Goal: Task Accomplishment & Management: Use online tool/utility

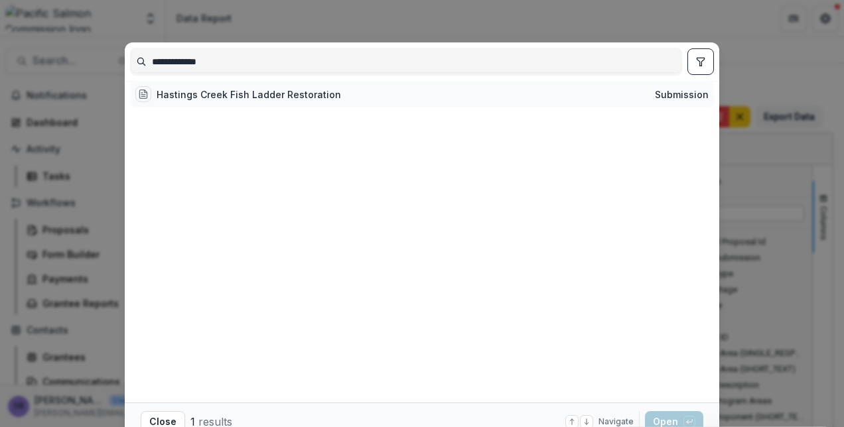
type input "**********"
click at [258, 96] on div "Hastings Creek Fish Ladder Restoration" at bounding box center [249, 95] width 184 height 14
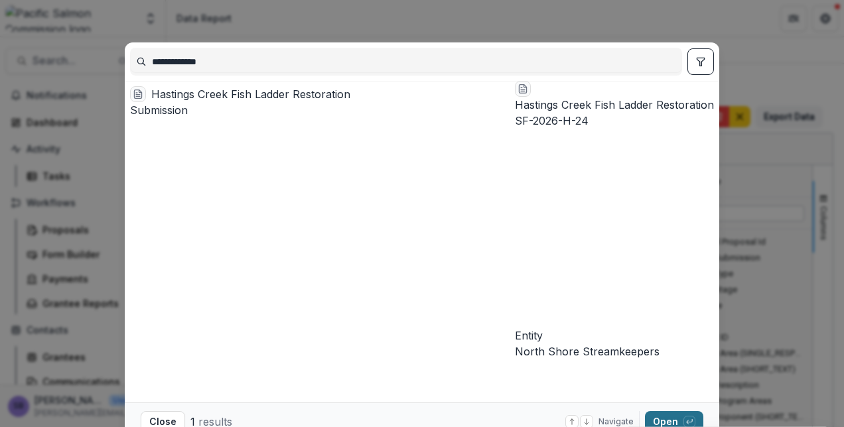
click at [661, 416] on button "Open with enter key" at bounding box center [674, 421] width 58 height 21
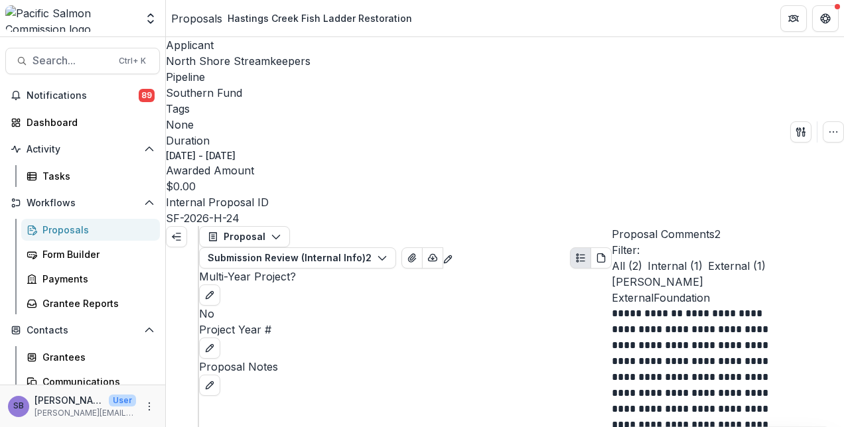
scroll to position [37, 0]
click at [388, 253] on icon "button" at bounding box center [382, 258] width 11 height 11
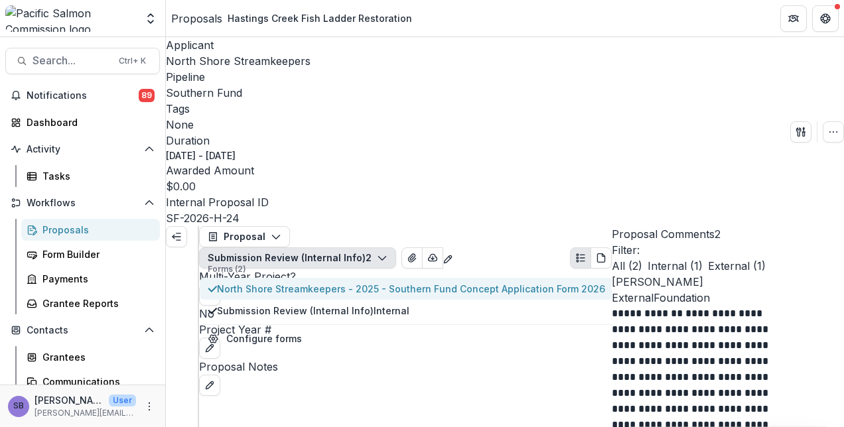
click at [436, 282] on span "North Shore Streamkeepers - 2025 - Southern Fund Concept Application Form 2026" at bounding box center [411, 289] width 388 height 14
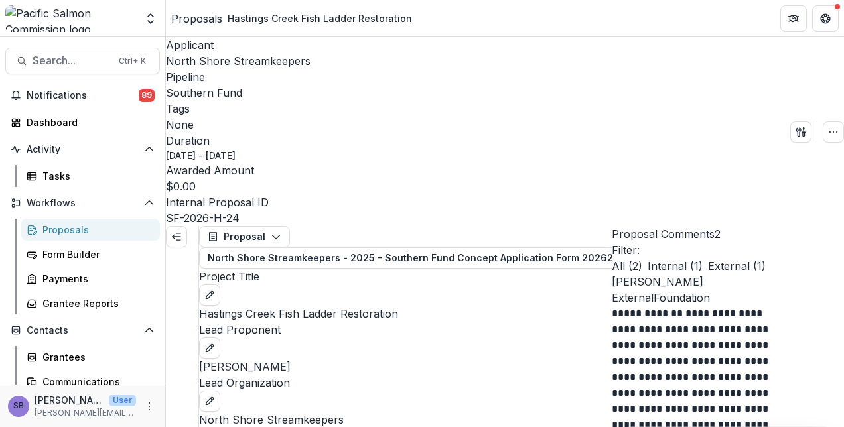
scroll to position [1087, 0]
click at [68, 59] on span "Search..." at bounding box center [72, 60] width 78 height 13
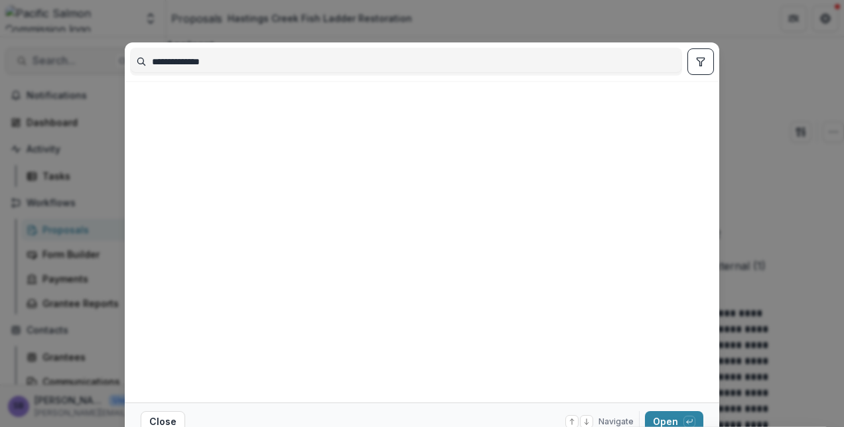
type input "**********"
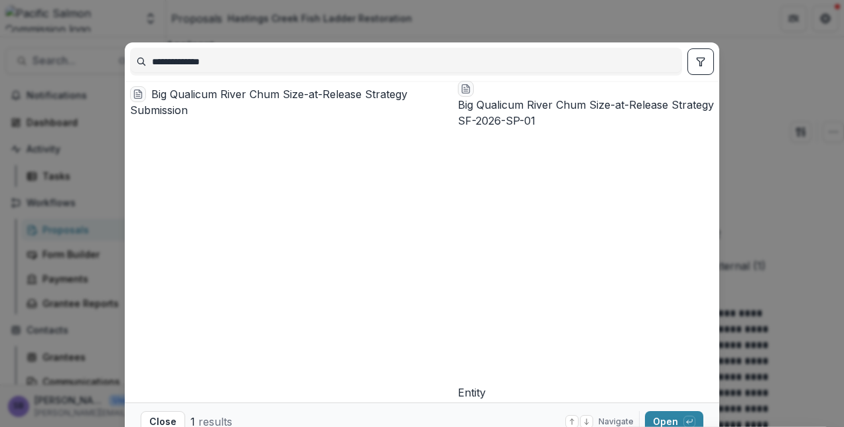
click at [272, 99] on div "Big Qualicum River Chum Size-at-Release Strategy" at bounding box center [301, 94] width 301 height 16
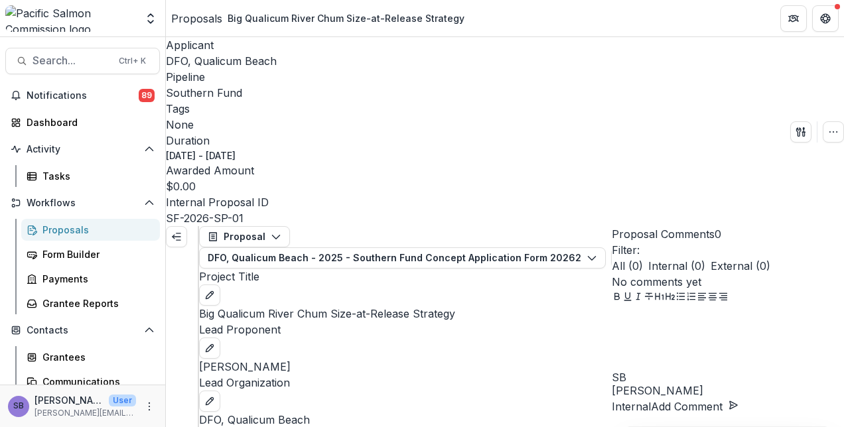
scroll to position [2188, 0]
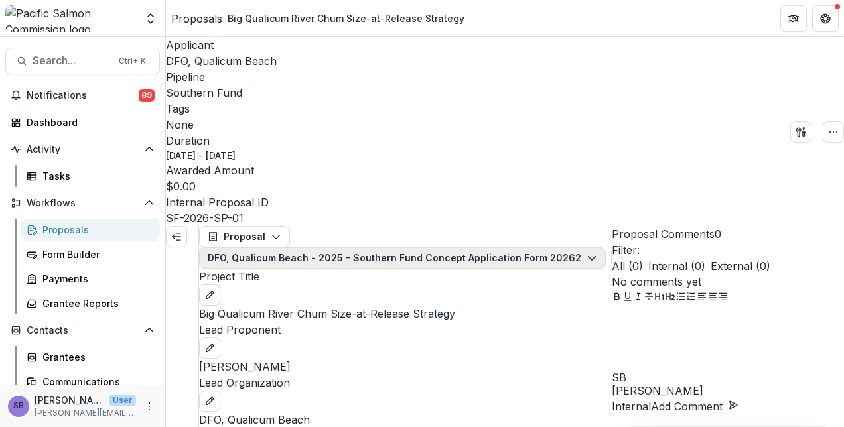
click at [458, 248] on button "DFO, Qualicum Beach - 2025 - Southern Fund Concept Application Form 2026 2" at bounding box center [402, 258] width 407 height 21
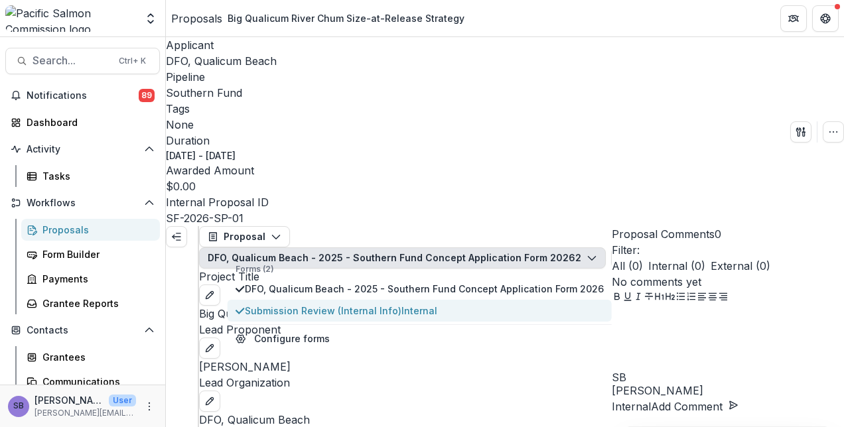
click at [386, 304] on span "Submission Review (Internal Info) Internal" at bounding box center [424, 311] width 359 height 14
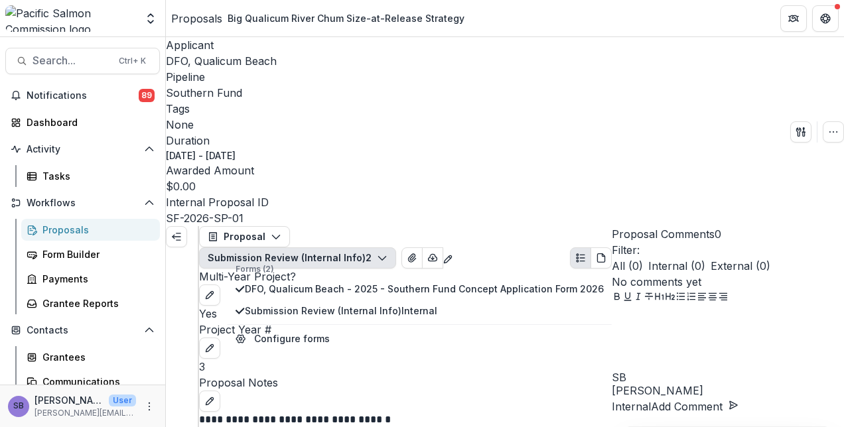
click at [479, 353] on div "**********" at bounding box center [405, 356] width 413 height 175
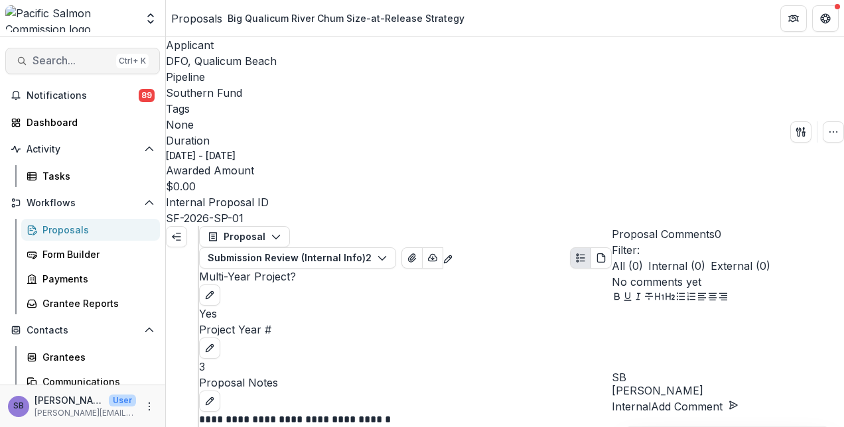
click at [84, 58] on span "Search..." at bounding box center [72, 60] width 78 height 13
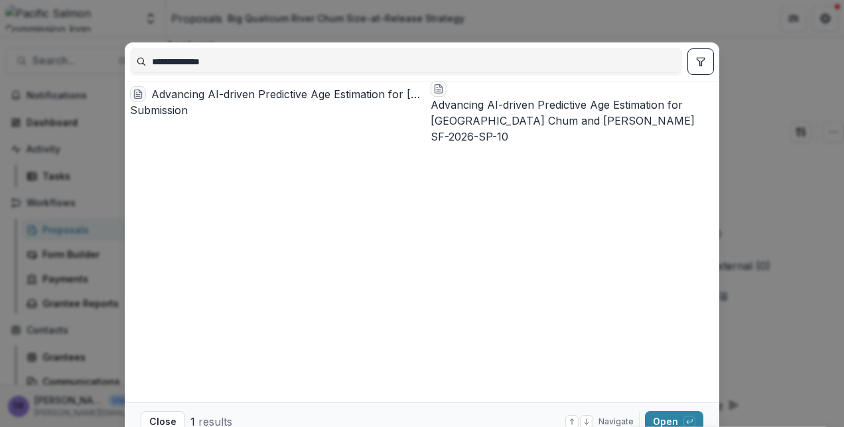
type input "**********"
click at [261, 93] on div "Advancing AI-driven Predictive Age Estimation for British Columbia Chum and Chi…" at bounding box center [288, 94] width 274 height 16
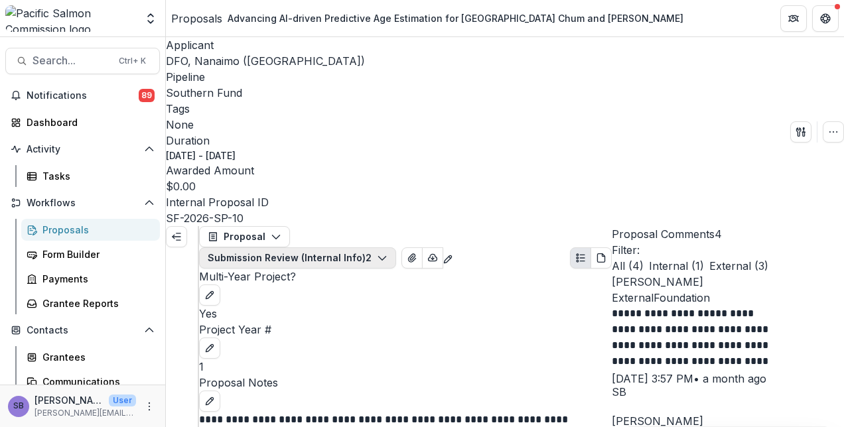
click at [396, 248] on button "Submission Review (Internal Info) 2" at bounding box center [297, 258] width 197 height 21
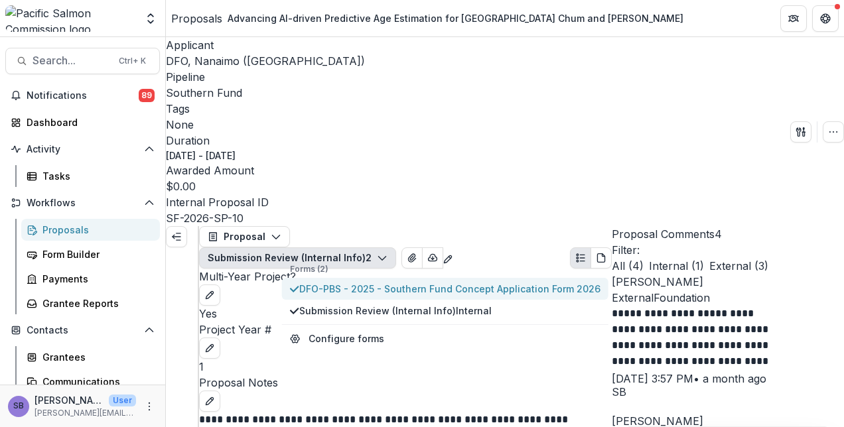
click at [439, 282] on span "DFO-PBS - 2025 - Southern Fund Concept Application Form 2026" at bounding box center [449, 289] width 301 height 14
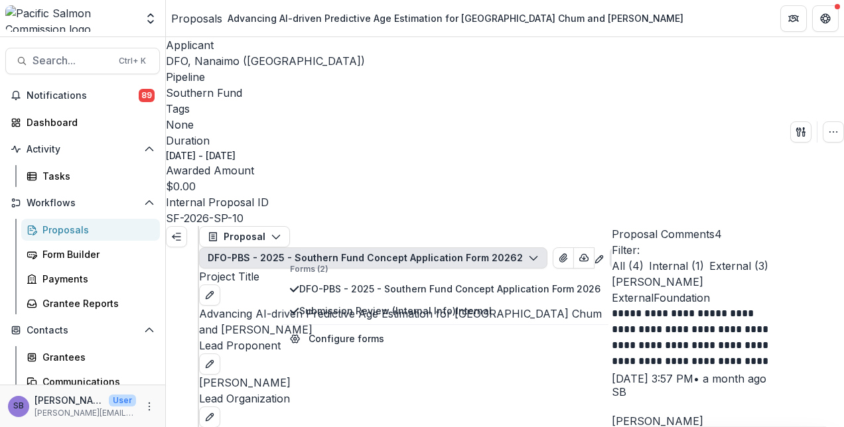
scroll to position [531, 0]
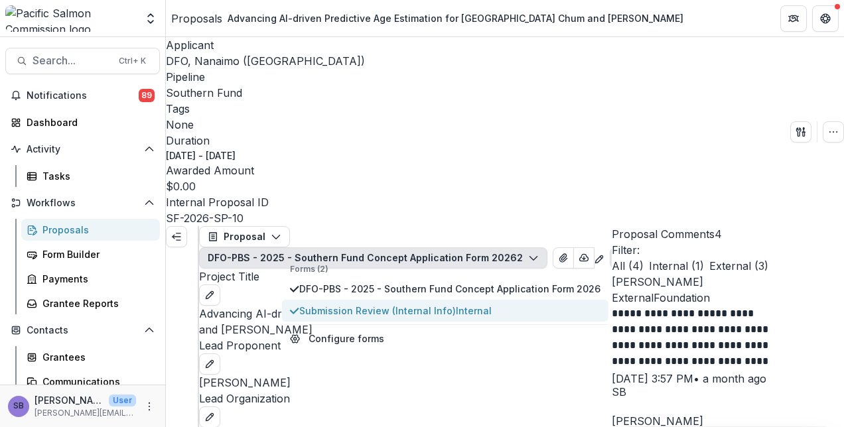
click at [403, 304] on span "Submission Review (Internal Info) Internal" at bounding box center [449, 311] width 301 height 14
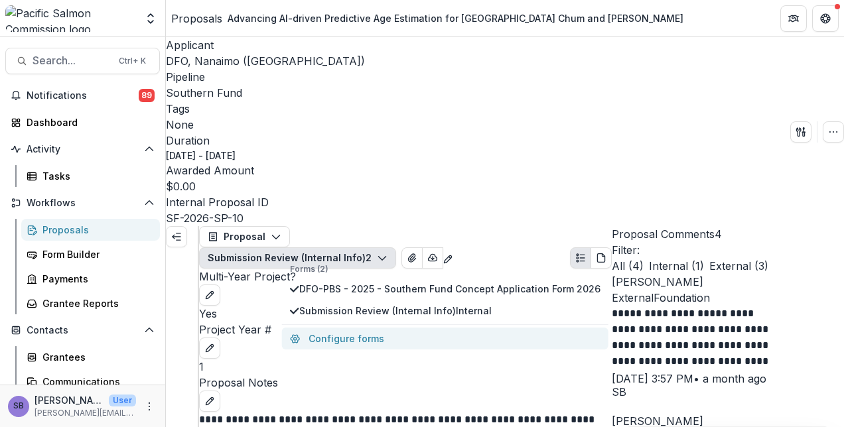
scroll to position [0, 0]
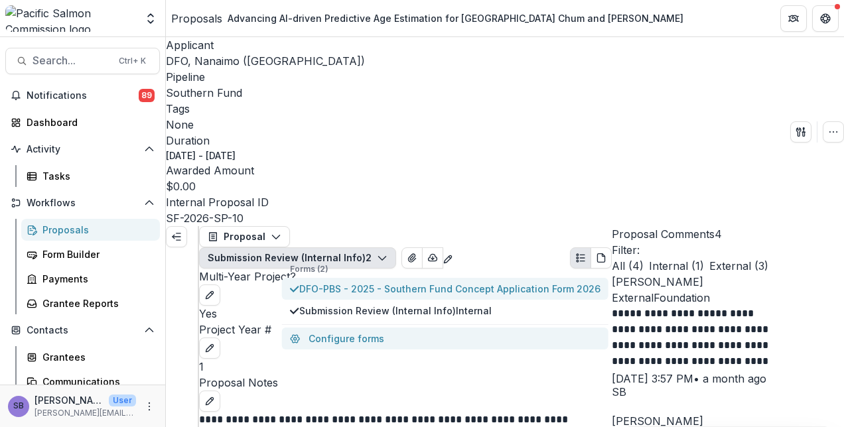
drag, startPoint x: 354, startPoint y: 137, endPoint x: 384, endPoint y: 179, distance: 51.9
click at [354, 282] on span "DFO-PBS - 2025 - Southern Fund Concept Application Form 2026" at bounding box center [449, 289] width 301 height 14
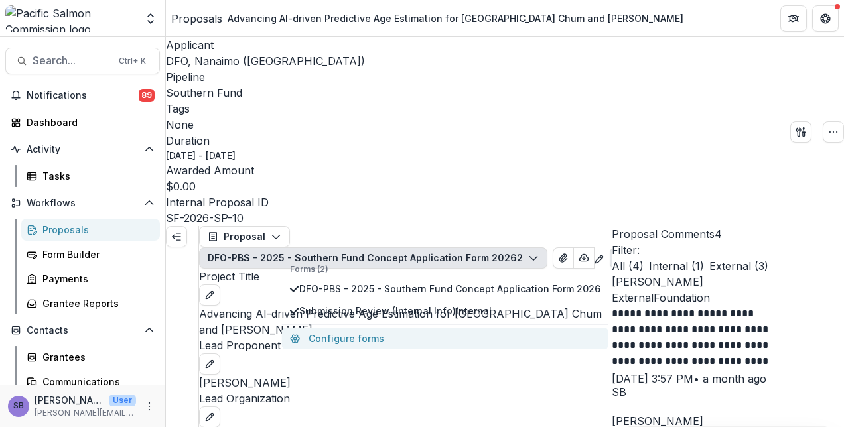
scroll to position [796, 0]
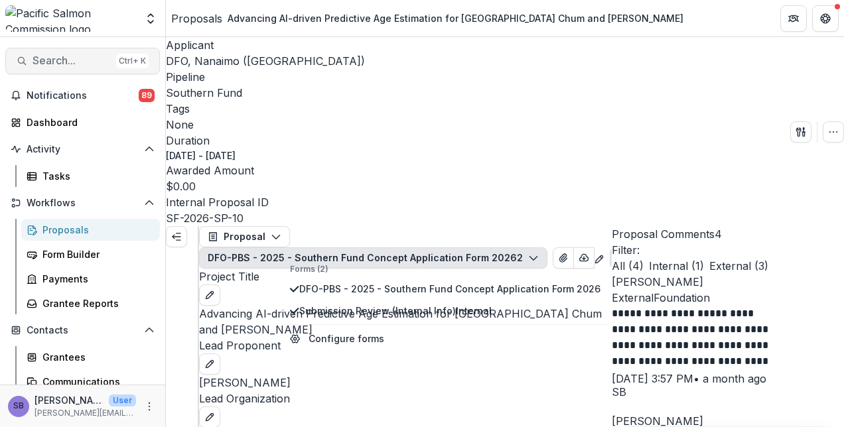
click at [92, 62] on span "Search..." at bounding box center [72, 60] width 78 height 13
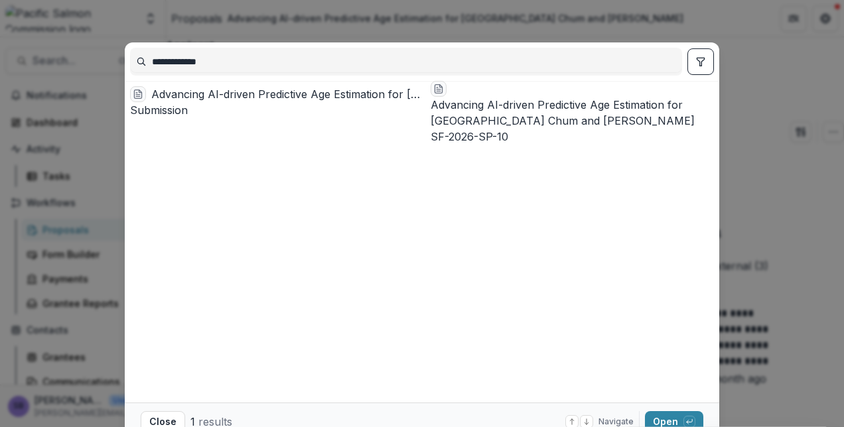
type input "**********"
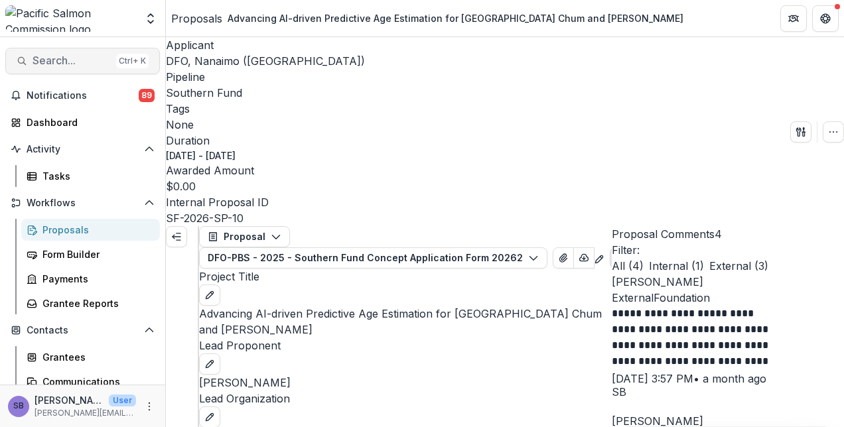
click at [72, 52] on button "Search... Ctrl + K" at bounding box center [82, 61] width 155 height 27
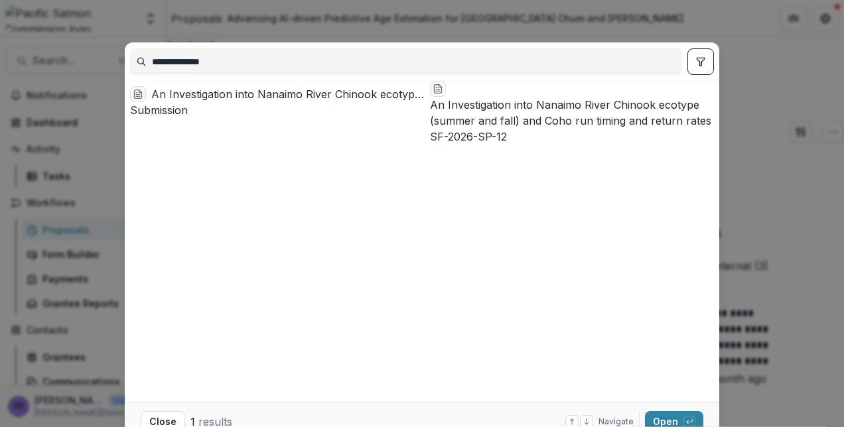
click at [250, 97] on div "An Investigation into Nanaimo River Chinook ecotype (summer and fall) and Coho …" at bounding box center [287, 94] width 273 height 16
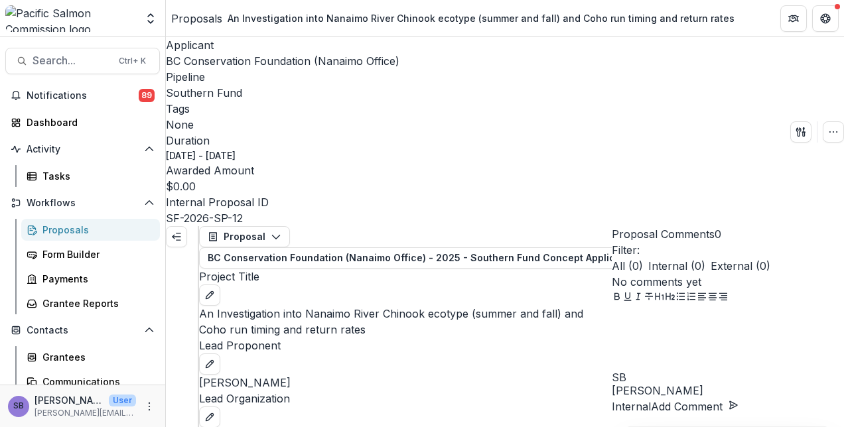
scroll to position [1109, 0]
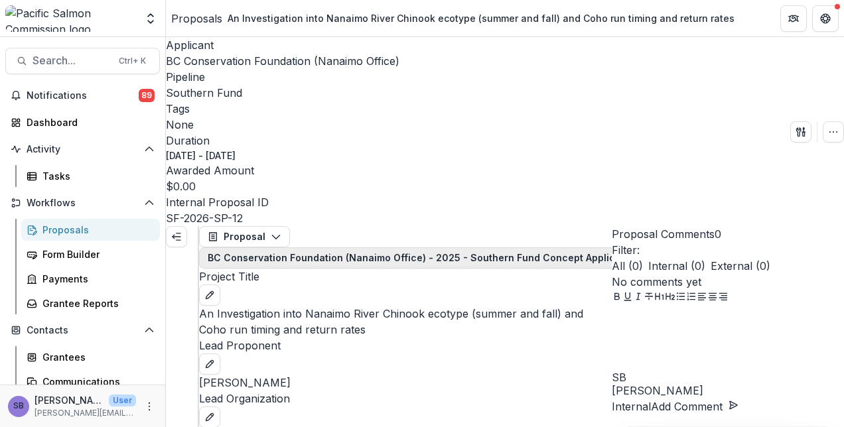
click at [407, 248] on button "BC Conservation Foundation (Nanaimo Office) - 2025 - Southern Fund Concept Appl…" at bounding box center [461, 258] width 524 height 21
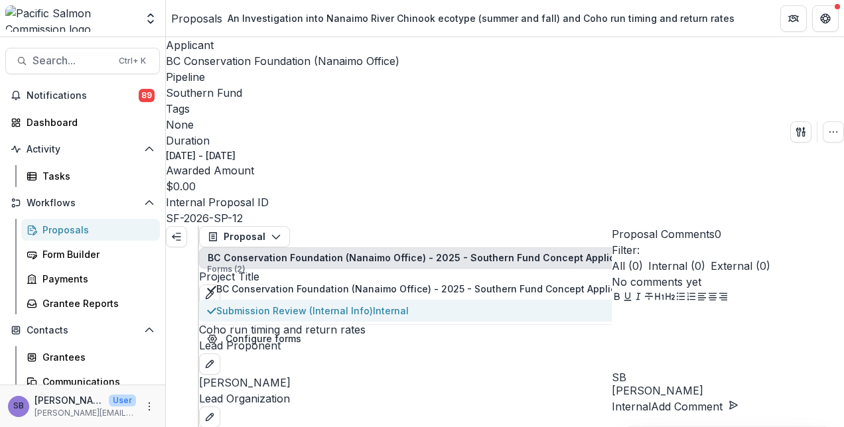
click at [322, 304] on span "Submission Review (Internal Info) Internal" at bounding box center [453, 311] width 474 height 14
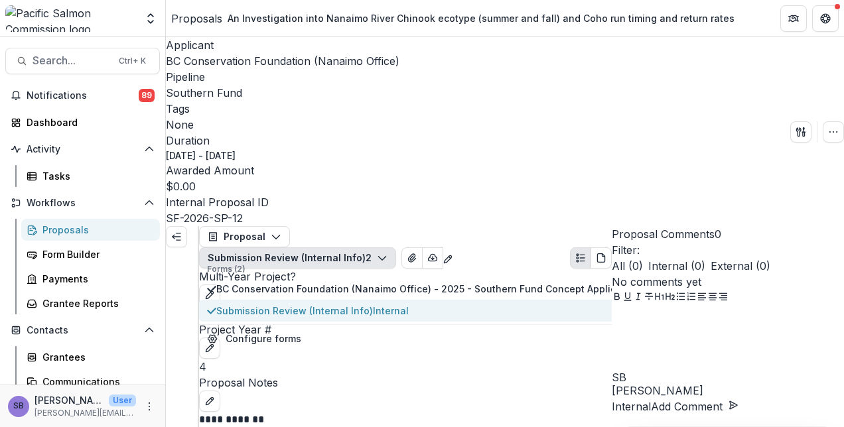
scroll to position [0, 0]
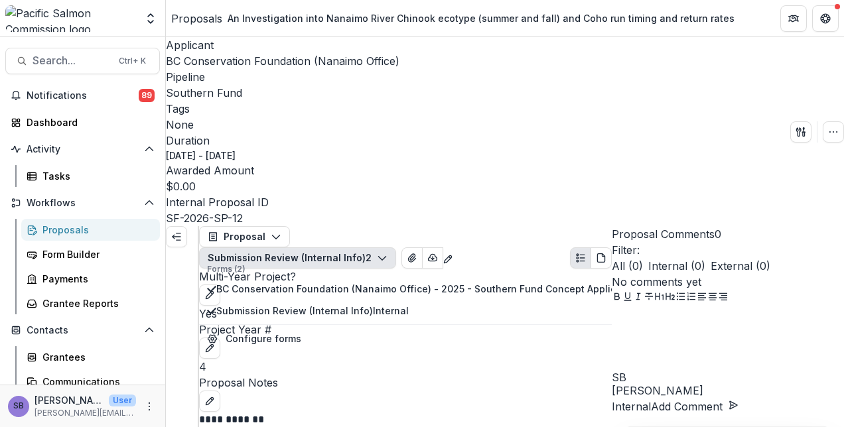
click at [444, 412] on p "**********" at bounding box center [389, 420] width 380 height 16
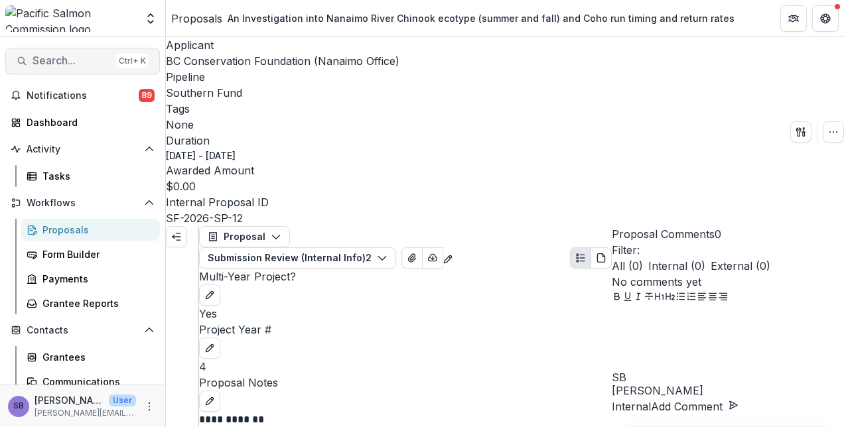
click at [84, 60] on span "Search..." at bounding box center [72, 60] width 78 height 13
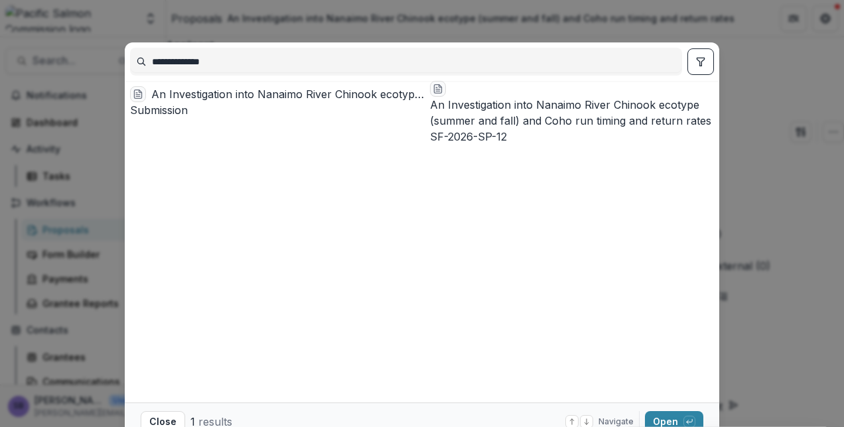
type input "**********"
click at [256, 88] on div "Understanding Wild and Hatchery Salmon Stock Abundances within the Quinsam Rive…" at bounding box center [278, 102] width 296 height 32
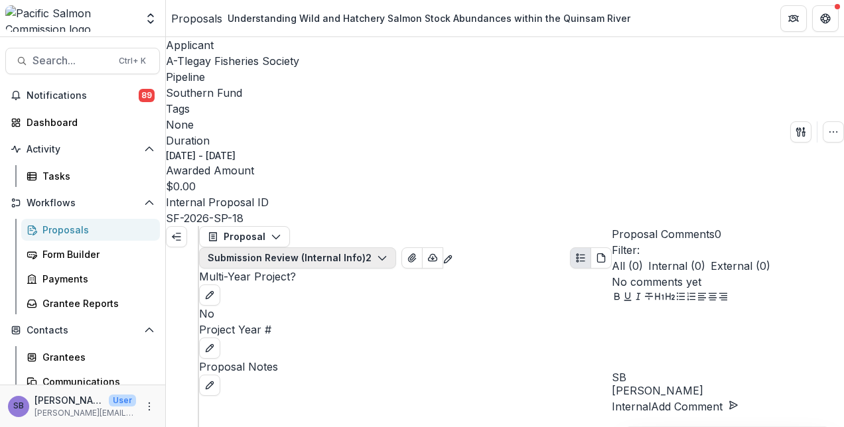
click at [396, 248] on button "Submission Review (Internal Info) 2" at bounding box center [297, 258] width 197 height 21
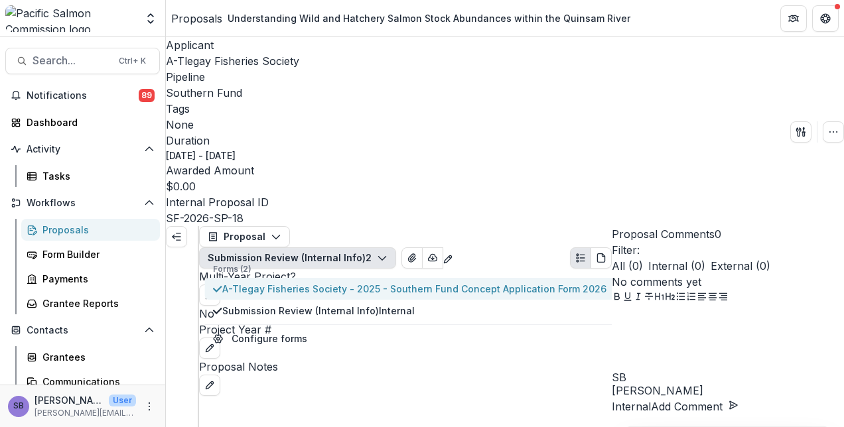
click at [425, 282] on span "A-Tlegay Fisheries Society - 2025 - Southern Fund Concept Application Form 2026" at bounding box center [414, 289] width 384 height 14
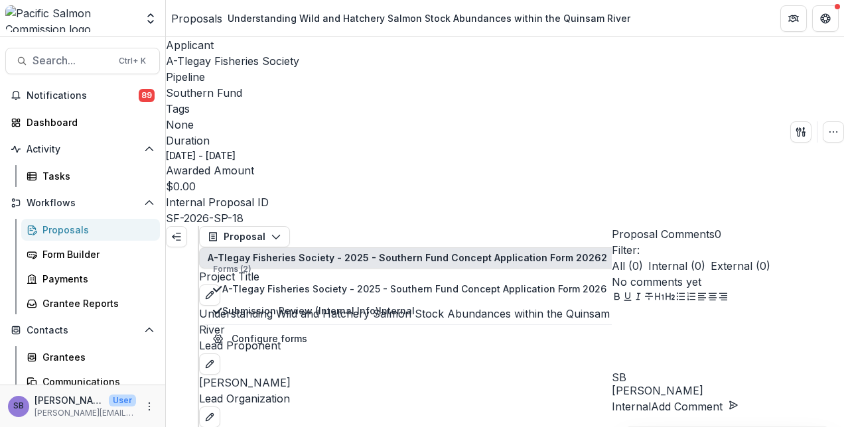
click at [441, 338] on div "Lead Proponent" at bounding box center [405, 356] width 413 height 37
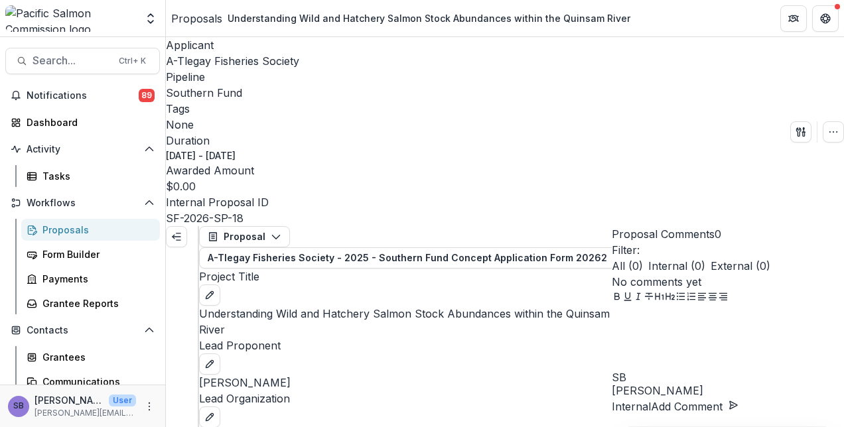
scroll to position [88, 0]
click at [90, 64] on span "Search..." at bounding box center [72, 60] width 78 height 13
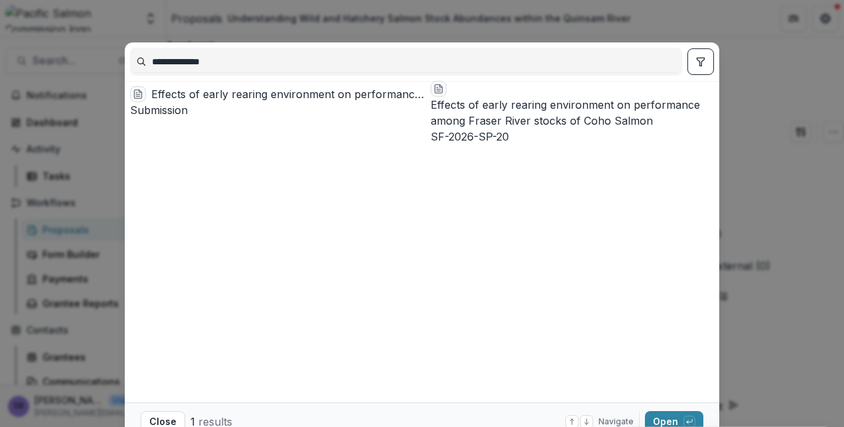
type input "**********"
click at [230, 102] on div "Effects of early rearing environment on performance among Fraser River stocks o…" at bounding box center [288, 94] width 274 height 16
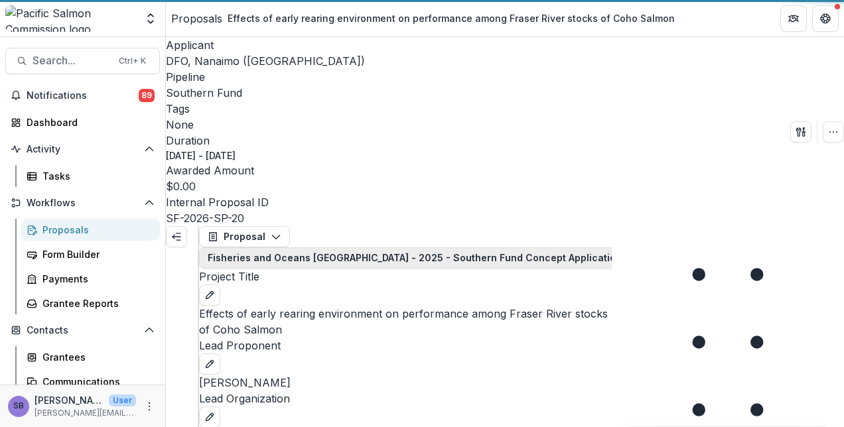
click at [355, 248] on button "Fisheries and Oceans Canada - 2025 - Southern Fund Concept Application Form 202…" at bounding box center [452, 258] width 507 height 21
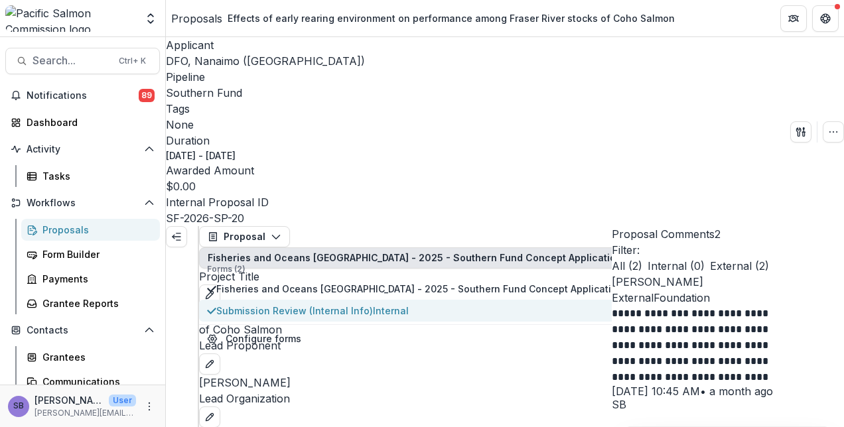
click at [320, 304] on span "Submission Review (Internal Info) Internal" at bounding box center [445, 311] width 458 height 14
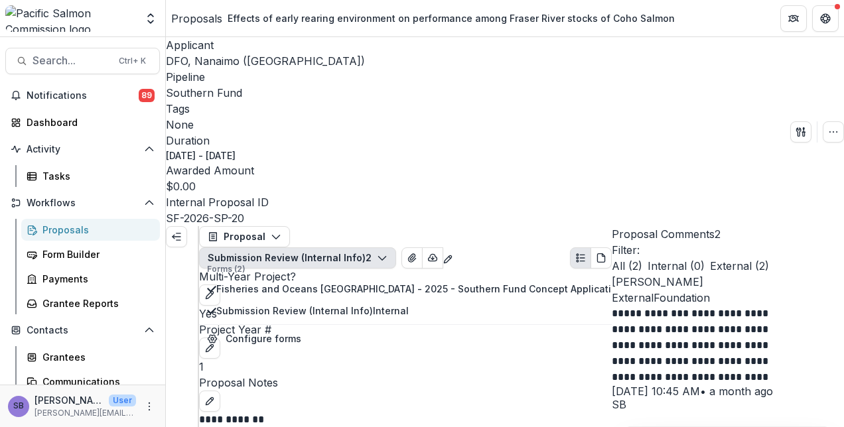
scroll to position [117, 0]
click at [363, 248] on button "Submission Review (Internal Info) 2" at bounding box center [297, 258] width 197 height 21
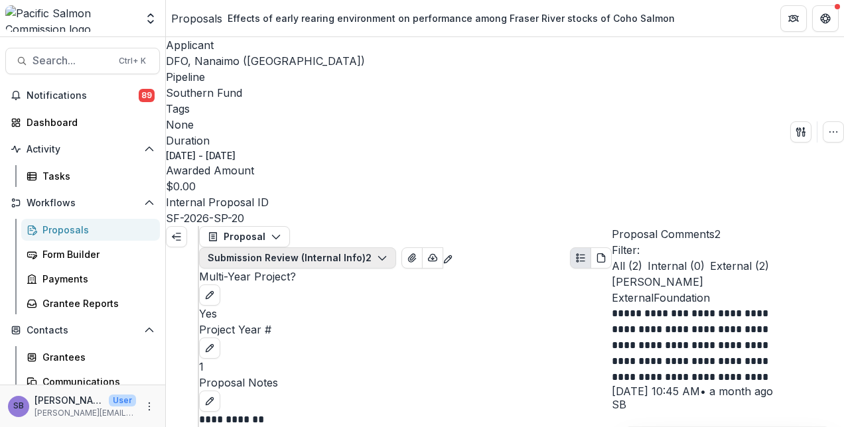
click at [340, 248] on button "Submission Review (Internal Info) 2" at bounding box center [297, 258] width 197 height 21
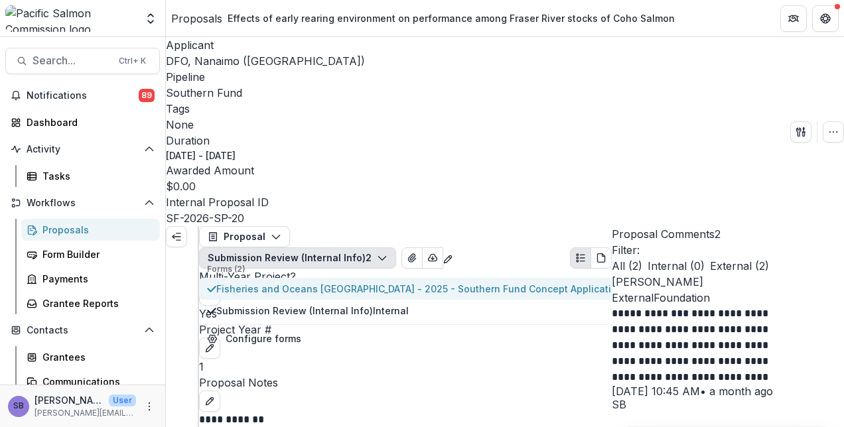
click at [319, 282] on span "Fisheries and Oceans Canada - 2025 - Southern Fund Concept Application Form 2026" at bounding box center [445, 289] width 458 height 14
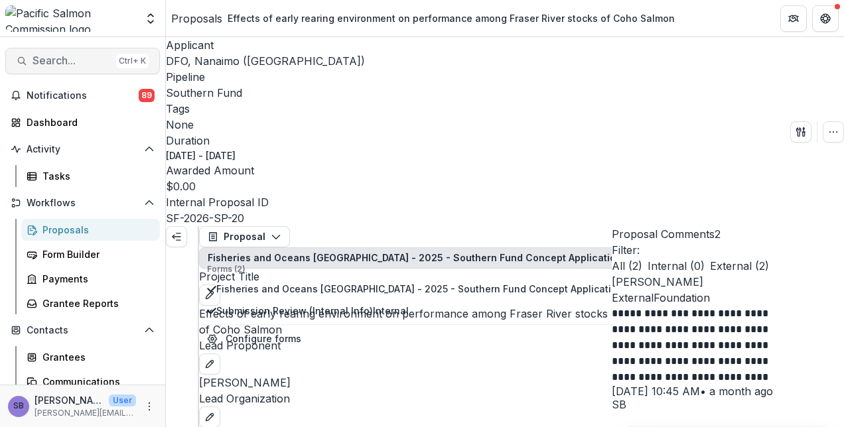
click at [72, 56] on span "Search..." at bounding box center [72, 60] width 78 height 13
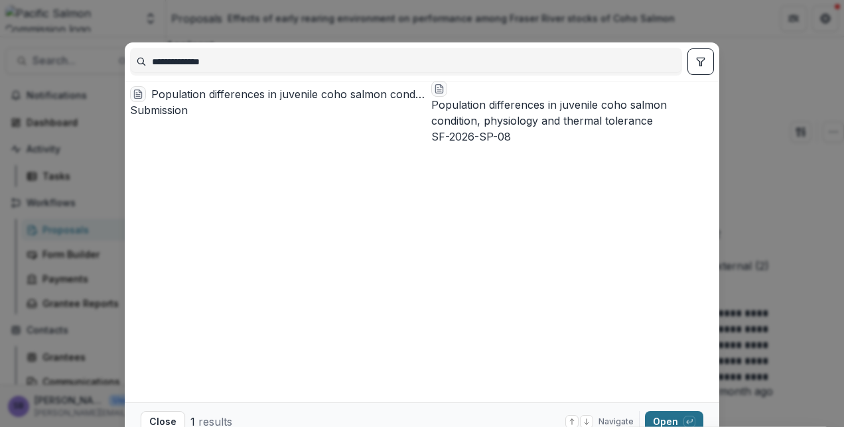
type input "**********"
click at [664, 414] on button "Open with enter key" at bounding box center [674, 421] width 58 height 21
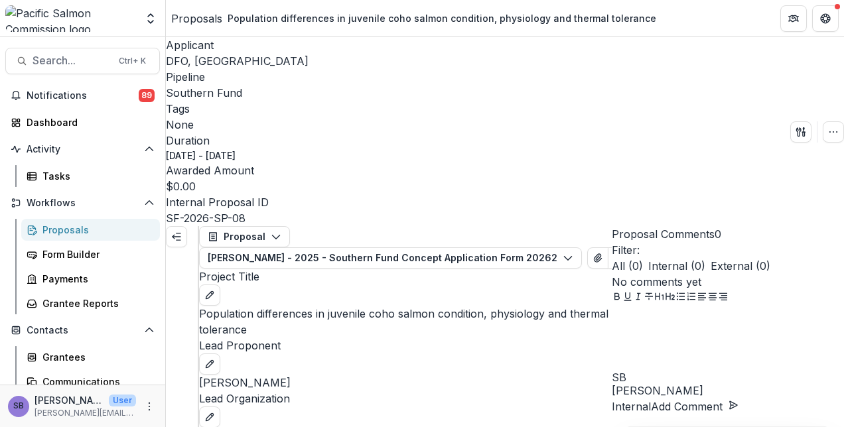
scroll to position [354, 0]
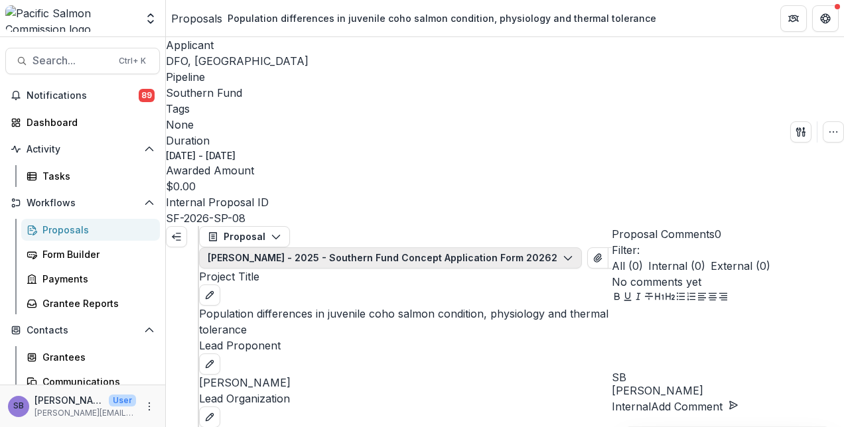
click at [400, 248] on button "Erika Eliason - 2025 - Southern Fund Concept Application Form 2026 2" at bounding box center [390, 258] width 383 height 21
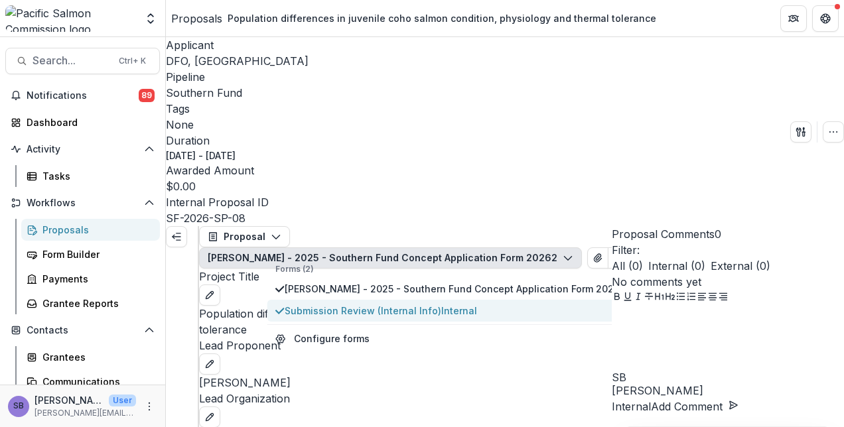
click at [385, 304] on span "Submission Review (Internal Info) Internal" at bounding box center [452, 311] width 335 height 14
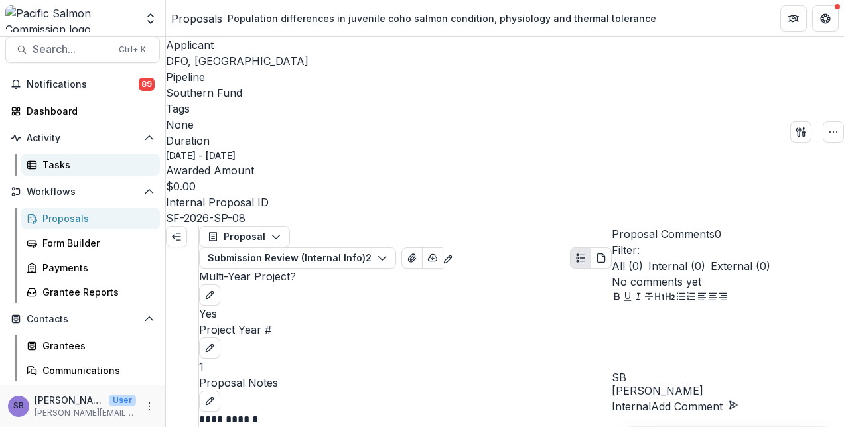
scroll to position [0, 0]
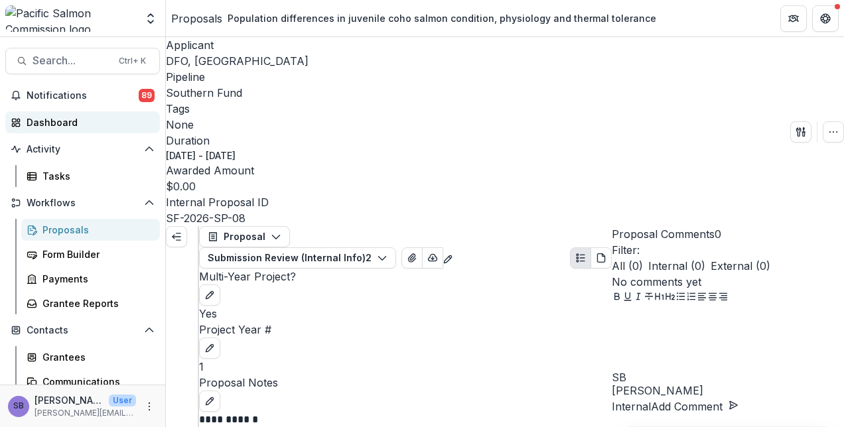
drag, startPoint x: 101, startPoint y: 121, endPoint x: 133, endPoint y: 121, distance: 31.9
click at [101, 121] on div "Dashboard" at bounding box center [88, 122] width 123 height 14
click at [73, 54] on span "Search..." at bounding box center [72, 60] width 78 height 13
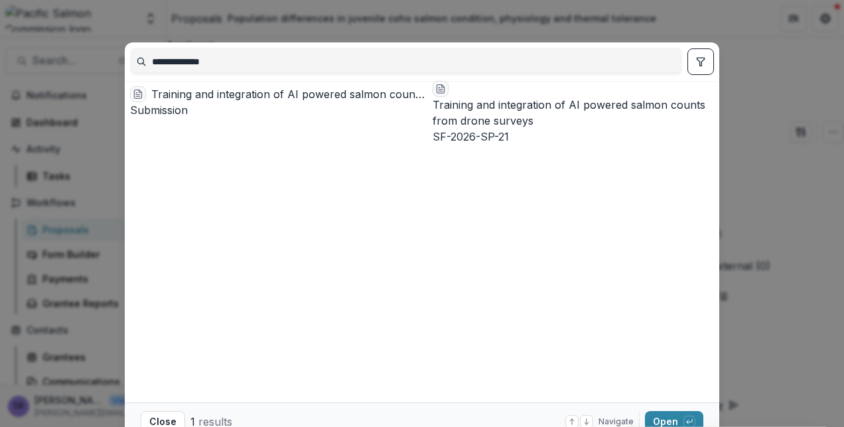
type input "**********"
click at [277, 102] on div "Training and integration of AI powered salmon counts from drone surveys" at bounding box center [289, 94] width 276 height 16
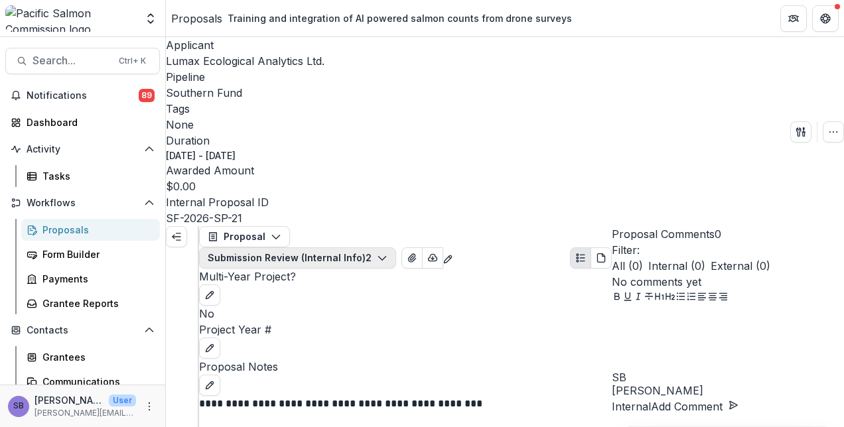
click at [356, 248] on button "Submission Review (Internal Info) 2" at bounding box center [297, 258] width 197 height 21
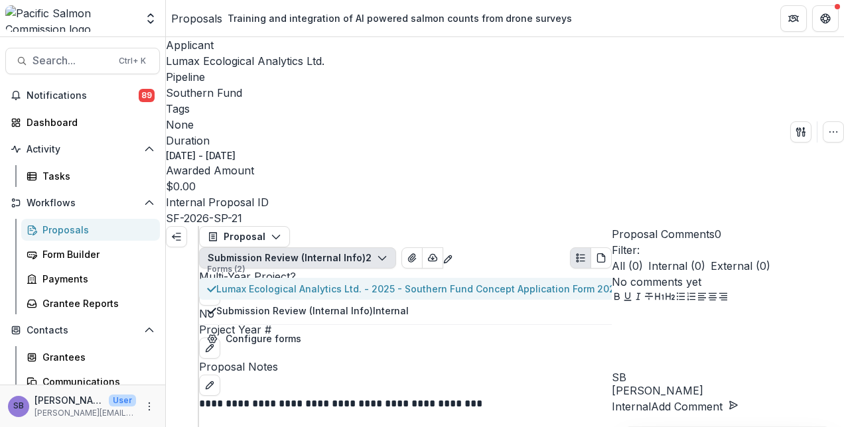
click at [342, 282] on span "Lumax Ecological Analytics Ltd. - 2025 - Southern Fund Concept Application Form…" at bounding box center [418, 289] width 405 height 14
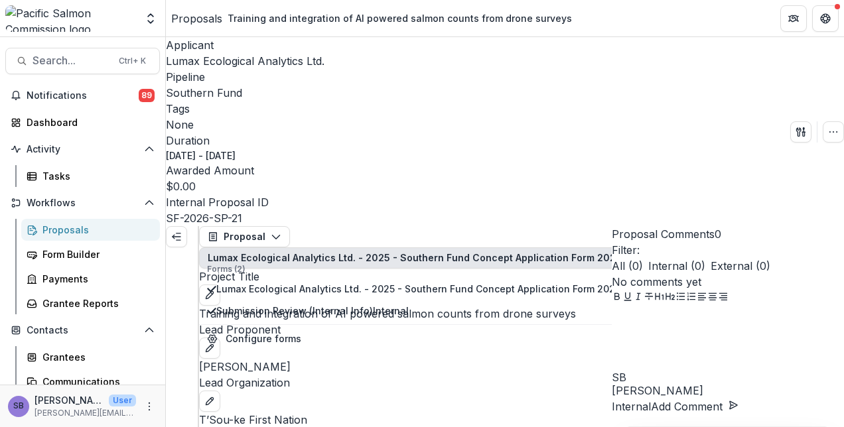
scroll to position [265, 0]
click at [76, 62] on span "Search..." at bounding box center [72, 60] width 78 height 13
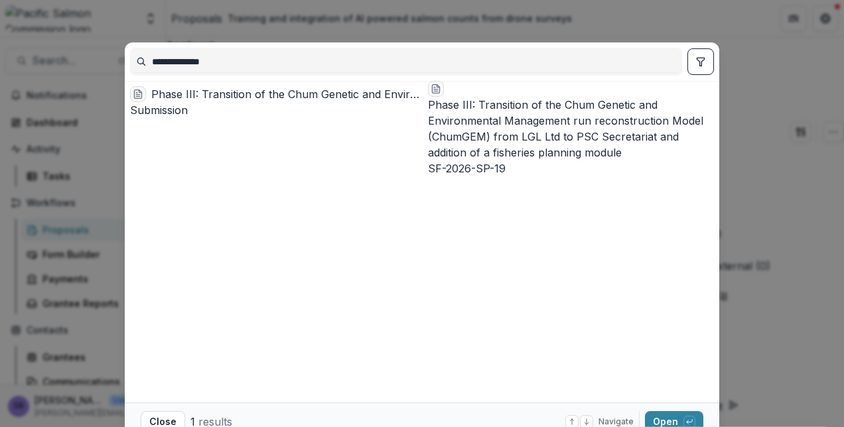
type input "**********"
click at [228, 101] on div "Phase III: Transition of the Chum Genetic and Environmental Management run reco…" at bounding box center [286, 94] width 271 height 16
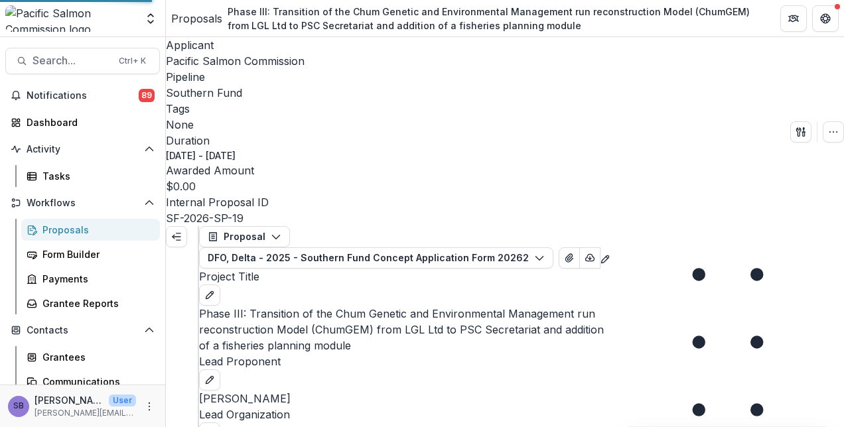
scroll to position [297, 0]
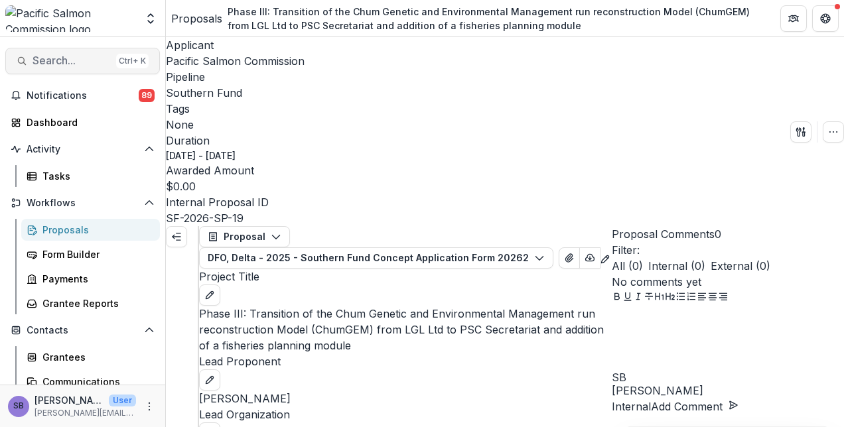
click at [97, 61] on span "Search..." at bounding box center [72, 60] width 78 height 13
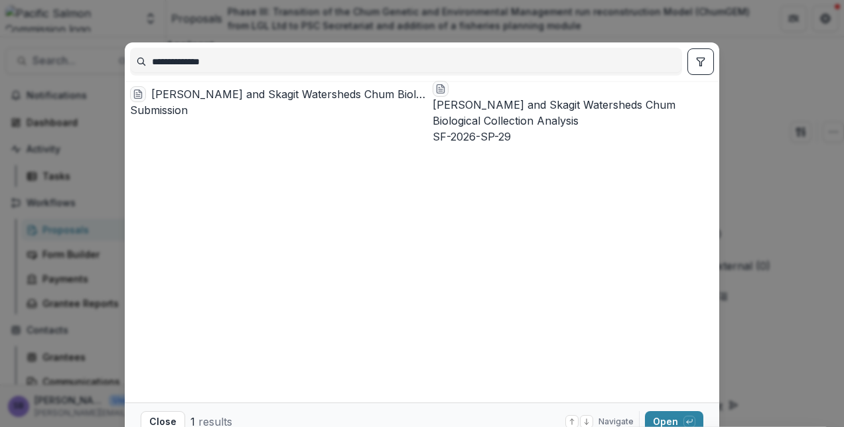
type input "**********"
click at [292, 99] on div "Nooksack and Skagit Watersheds Chum Biological Collection Analysis" at bounding box center [289, 94] width 276 height 16
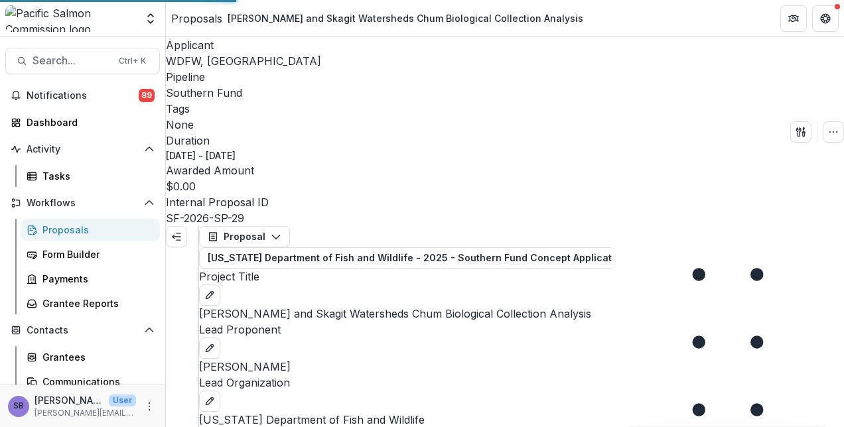
scroll to position [265, 0]
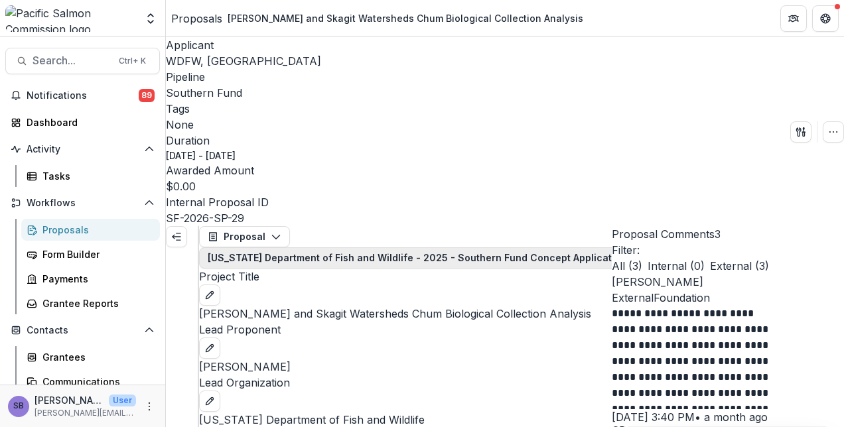
click at [455, 248] on button "Washington Department of Fish and Wildlife - 2025 - Southern Fund Concept Appli…" at bounding box center [455, 258] width 512 height 21
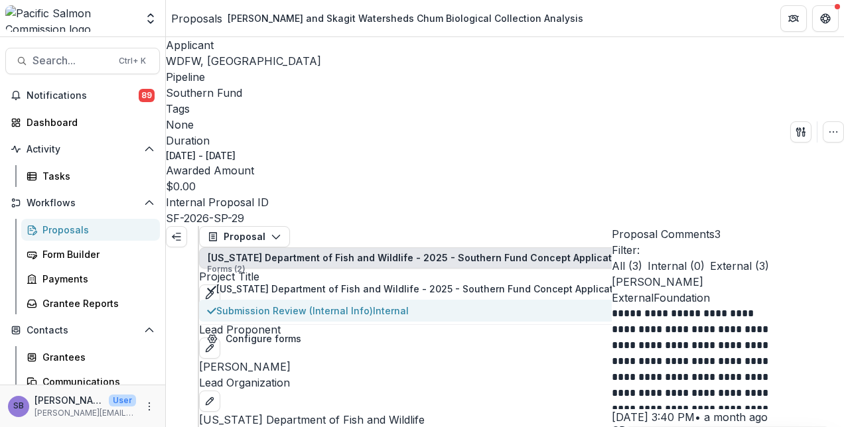
click at [356, 304] on span "Submission Review (Internal Info) Internal" at bounding box center [447, 311] width 462 height 14
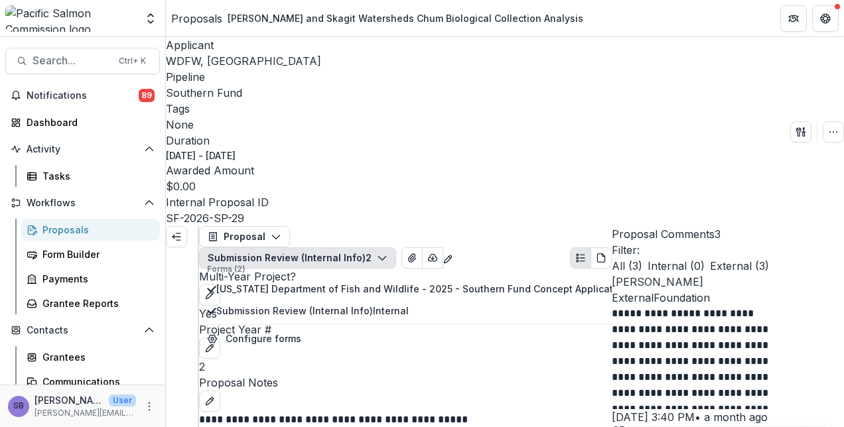
click at [505, 269] on div "**********" at bounding box center [405, 348] width 413 height 159
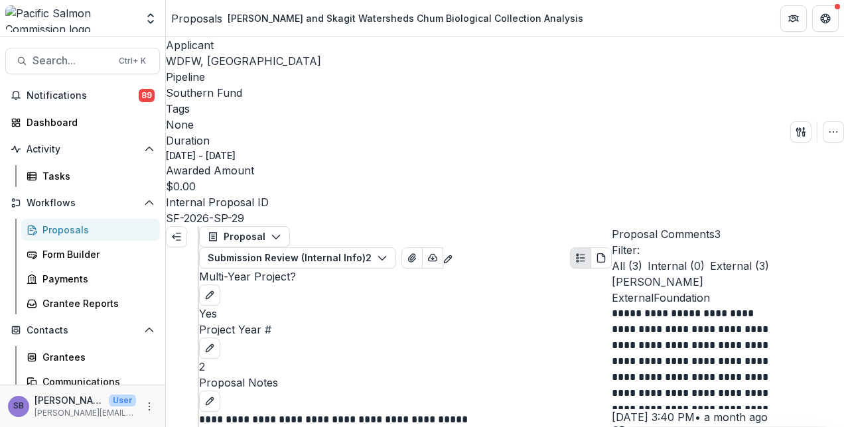
scroll to position [88, 0]
click at [88, 56] on span "Search..." at bounding box center [72, 60] width 78 height 13
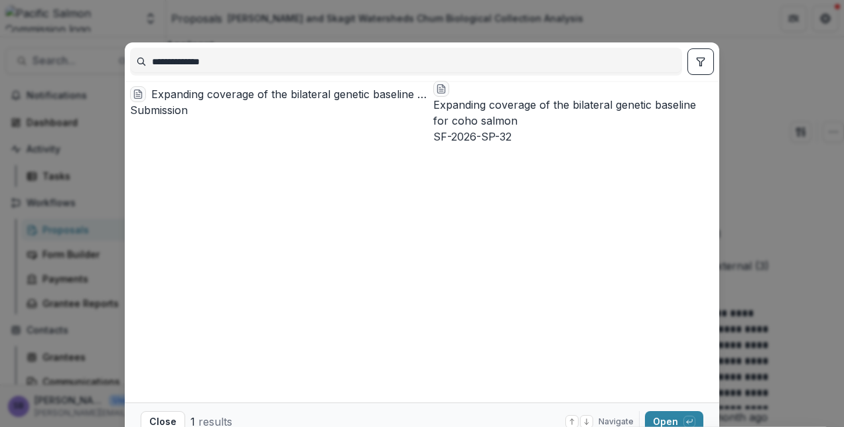
type input "**********"
click at [263, 89] on div "Expanding coverage of the bilateral genetic baseline for coho salmon Submission" at bounding box center [279, 102] width 298 height 32
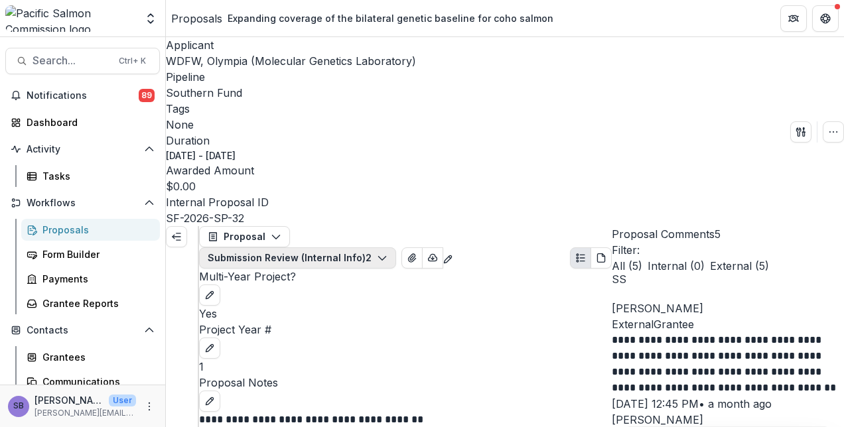
click at [396, 248] on button "Submission Review (Internal Info) 2" at bounding box center [297, 258] width 197 height 21
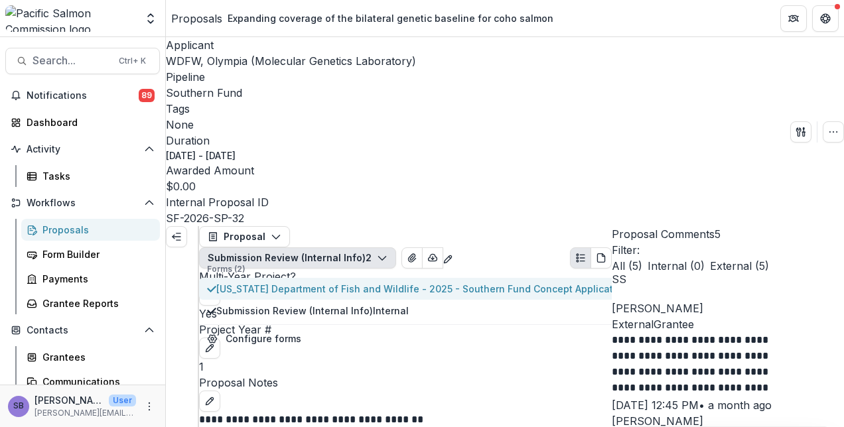
click at [362, 282] on span "Washington Department of Fish and Wildlife - 2025 - Southern Fund Concept Appli…" at bounding box center [447, 289] width 462 height 14
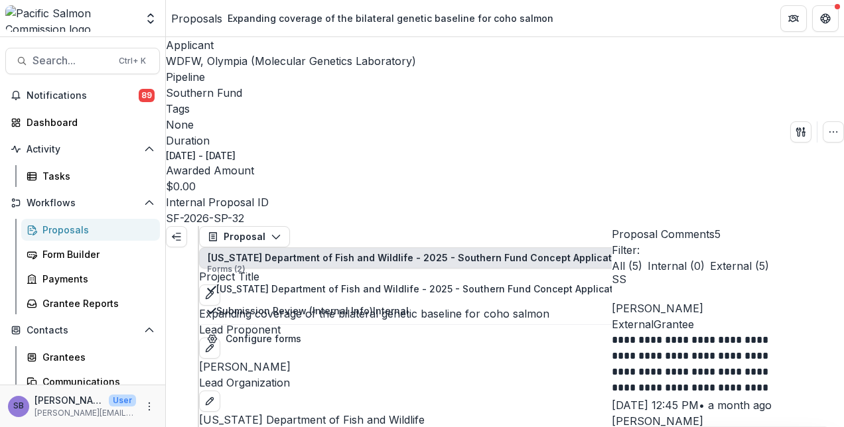
scroll to position [442, 0]
click at [59, 55] on span "Search..." at bounding box center [72, 60] width 78 height 13
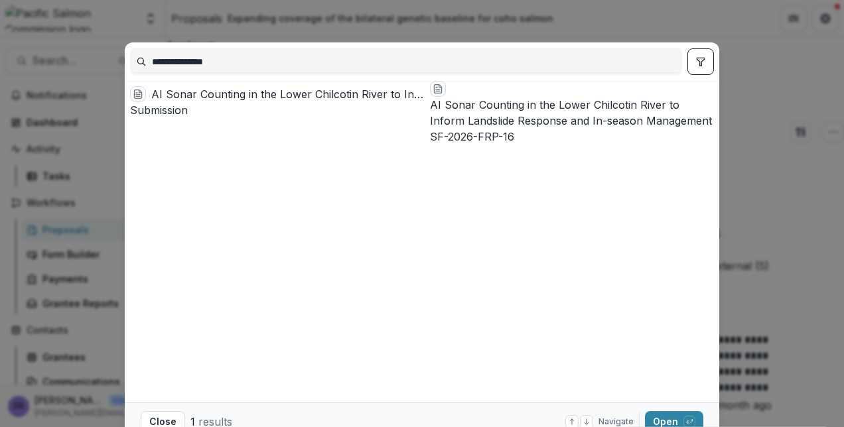
type input "**********"
click at [210, 98] on div "AI Sonar Counting in the Lower Chilcotin River to Inform Landslide Response and…" at bounding box center [287, 94] width 273 height 16
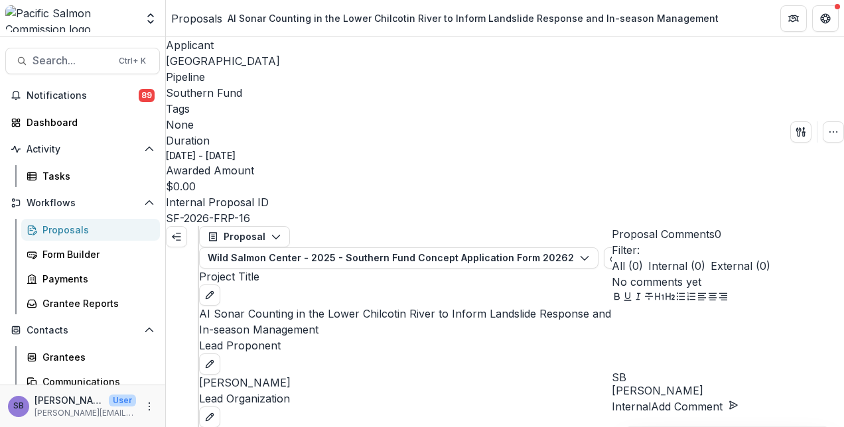
scroll to position [563, 0]
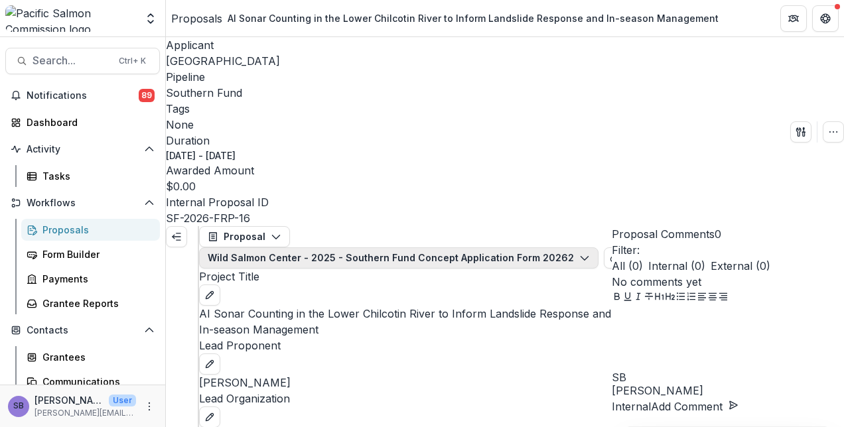
click at [421, 248] on button "Wild Salmon Center - 2025 - Southern Fund Concept Application Form 2026 2" at bounding box center [398, 258] width 399 height 21
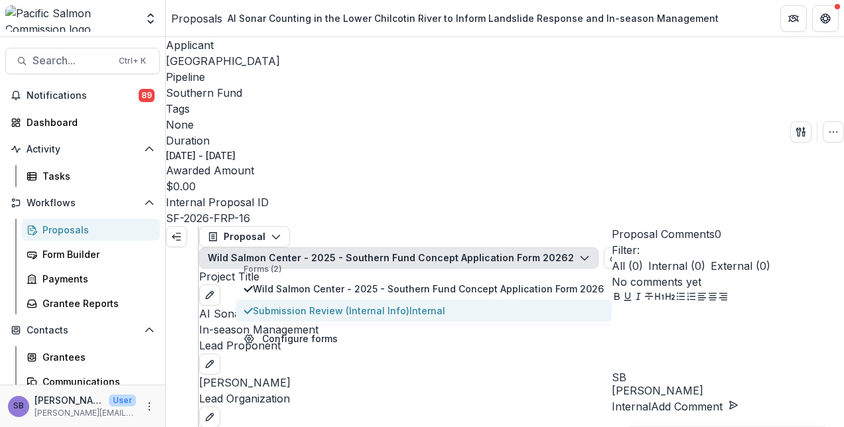
click at [382, 304] on span "Submission Review (Internal Info) Internal" at bounding box center [428, 311] width 351 height 14
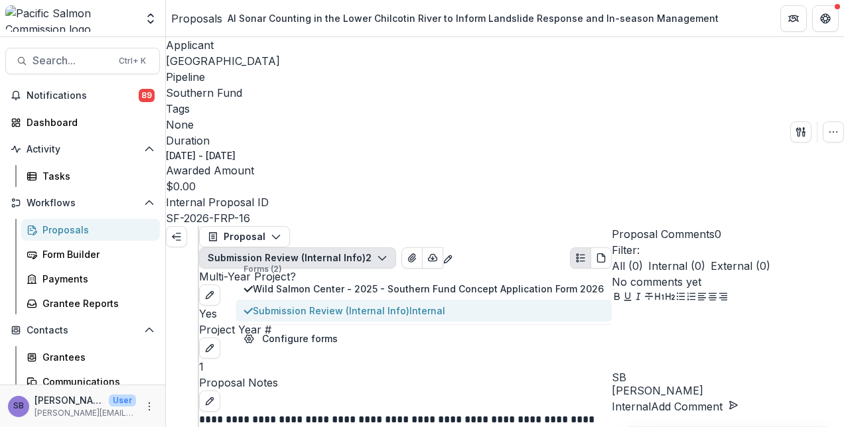
scroll to position [0, 0]
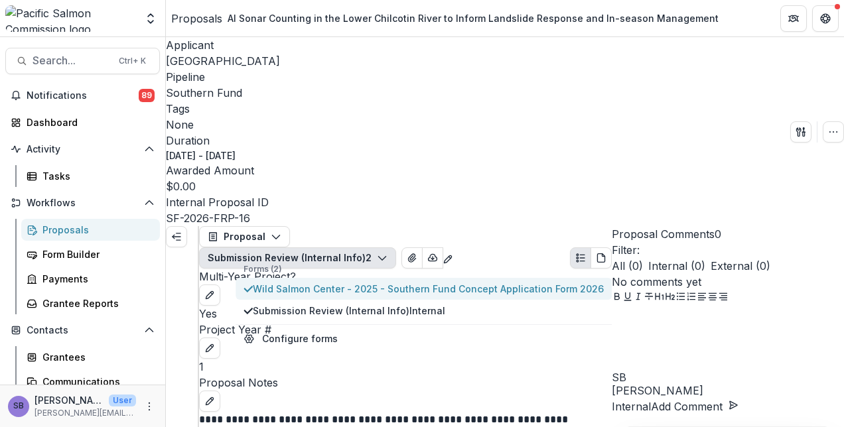
click at [346, 282] on span "Wild Salmon Center - 2025 - Southern Fund Concept Application Form 2026" at bounding box center [428, 289] width 351 height 14
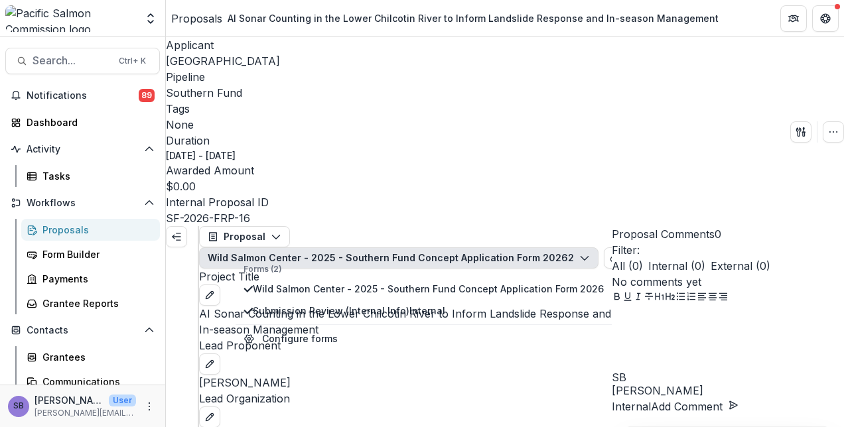
scroll to position [265, 0]
click at [70, 57] on span "Search..." at bounding box center [72, 60] width 78 height 13
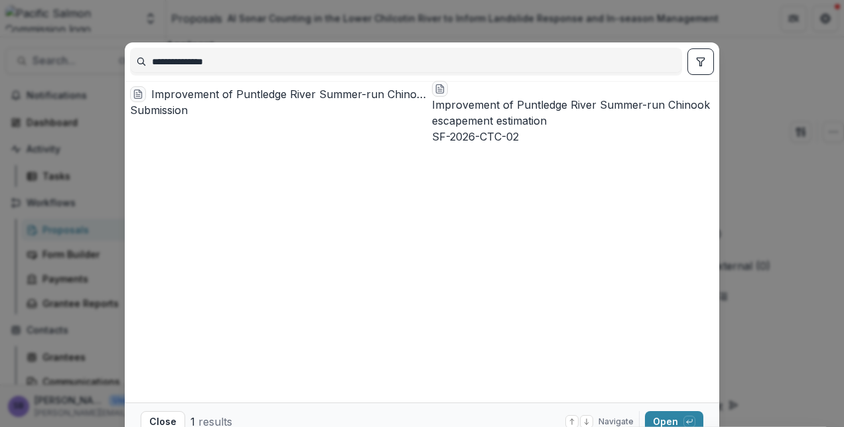
type input "**********"
click at [257, 102] on div "Improvement of Puntledge River Summer-run Chinook escapement estimation" at bounding box center [288, 94] width 275 height 16
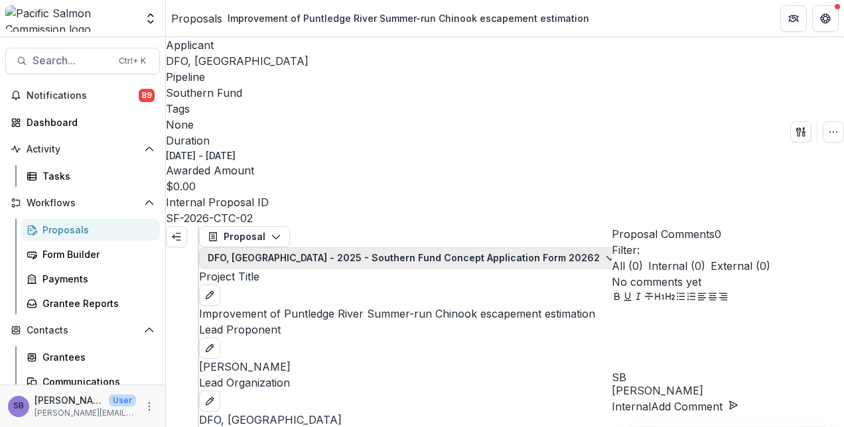
click at [326, 248] on button "DFO, Courtenay - 2025 - Southern Fund Concept Application Form 2026 2" at bounding box center [411, 258] width 425 height 21
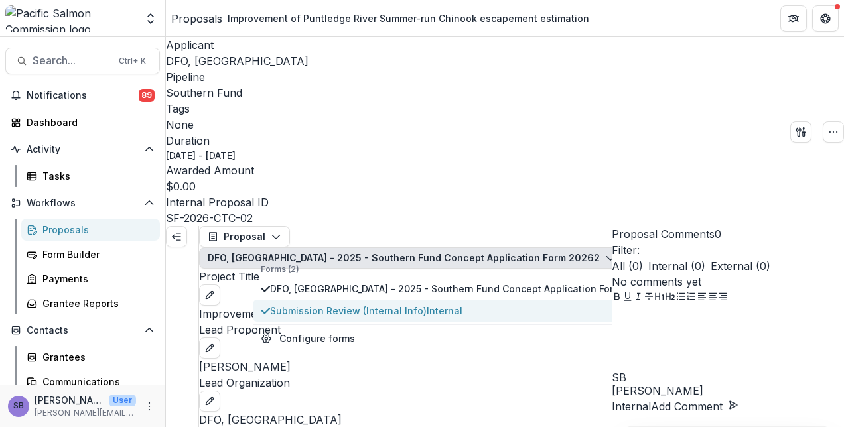
click at [332, 304] on span "Submission Review (Internal Info) Internal" at bounding box center [459, 311] width 378 height 14
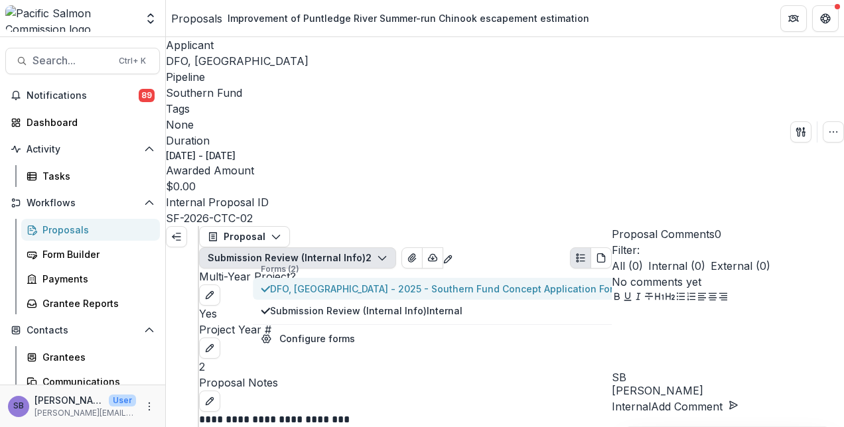
click at [340, 282] on span "DFO, Courtenay - 2025 - Southern Fund Concept Application Form 2026" at bounding box center [459, 289] width 378 height 14
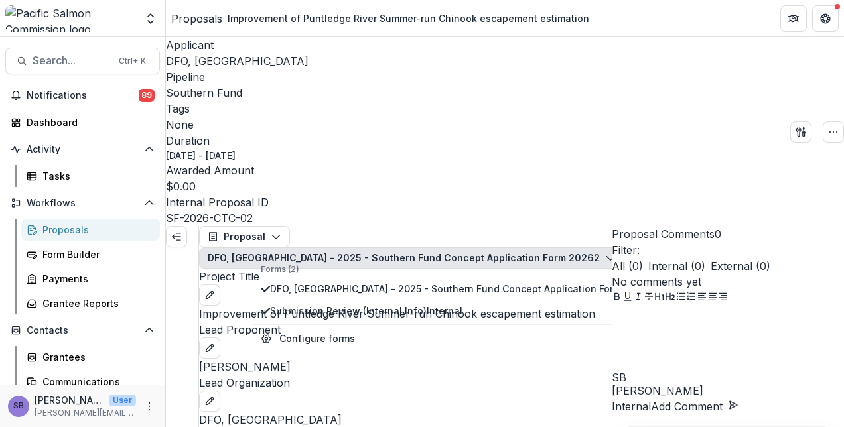
scroll to position [265, 0]
click at [76, 65] on span "Search..." at bounding box center [72, 60] width 78 height 13
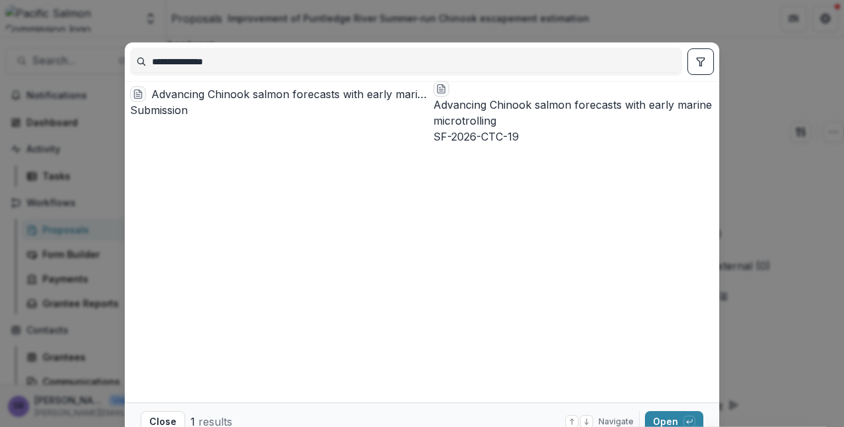
type input "**********"
click at [252, 95] on div "Advancing Chinook salmon forecasts with early marine microtrolling" at bounding box center [289, 94] width 277 height 16
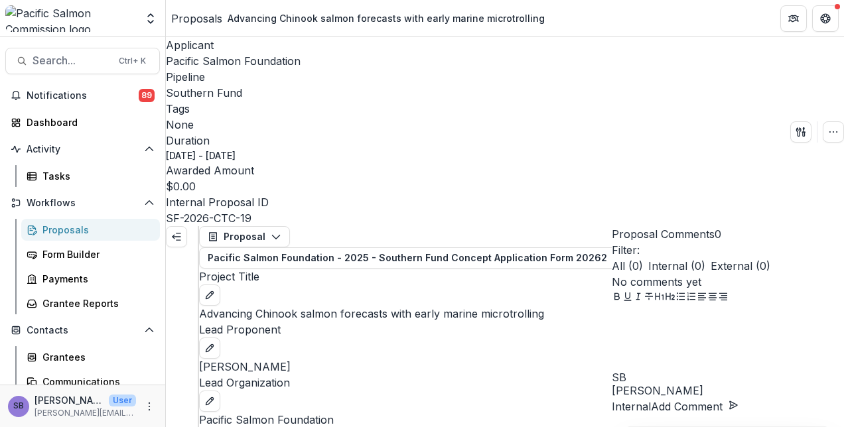
scroll to position [177, 0]
click at [96, 62] on span "Search..." at bounding box center [72, 60] width 78 height 13
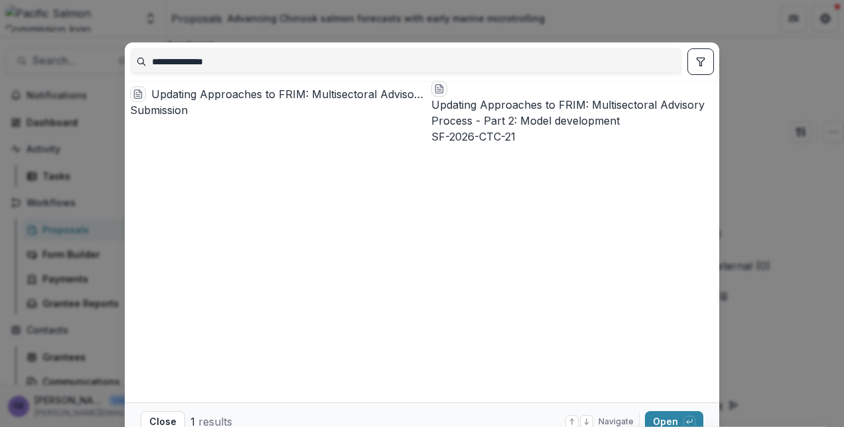
type input "**********"
click at [255, 102] on div "Updating Approaches to FRIM: Multisectoral Advisory Process - Part 2: Model dev…" at bounding box center [288, 94] width 275 height 16
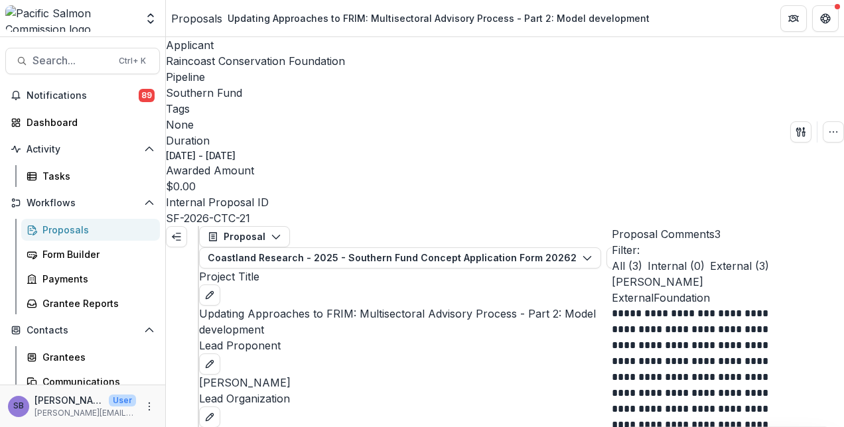
scroll to position [2533, 0]
click at [46, 59] on span "Search..." at bounding box center [72, 60] width 78 height 13
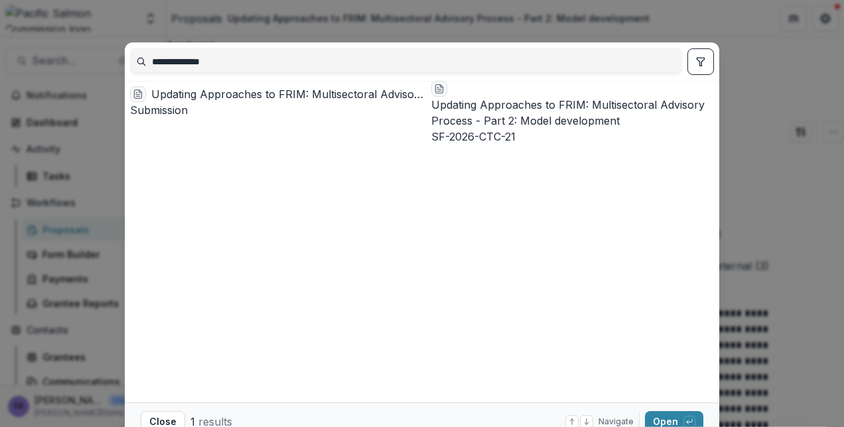
type input "**********"
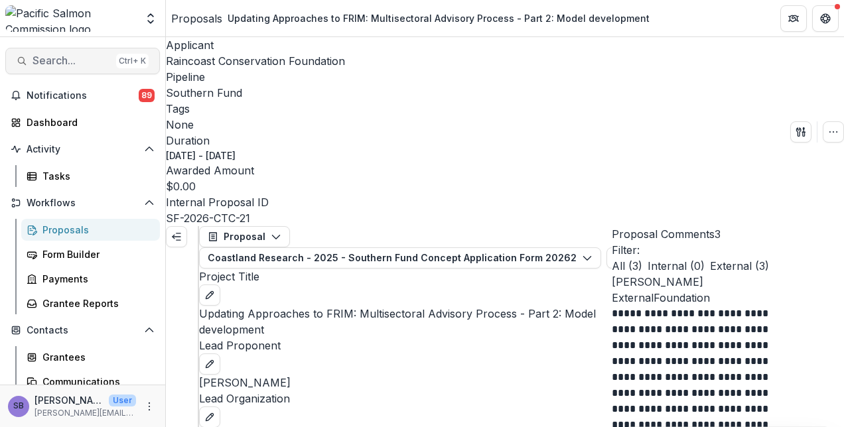
click at [98, 61] on span "Search..." at bounding box center [72, 60] width 78 height 13
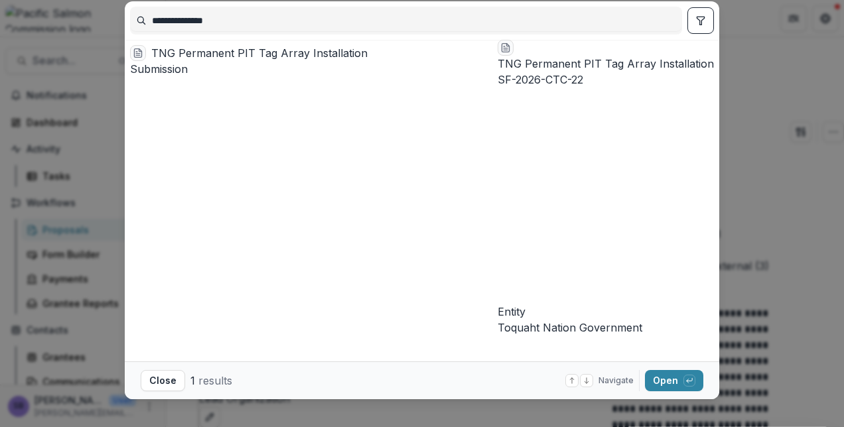
scroll to position [56, 0]
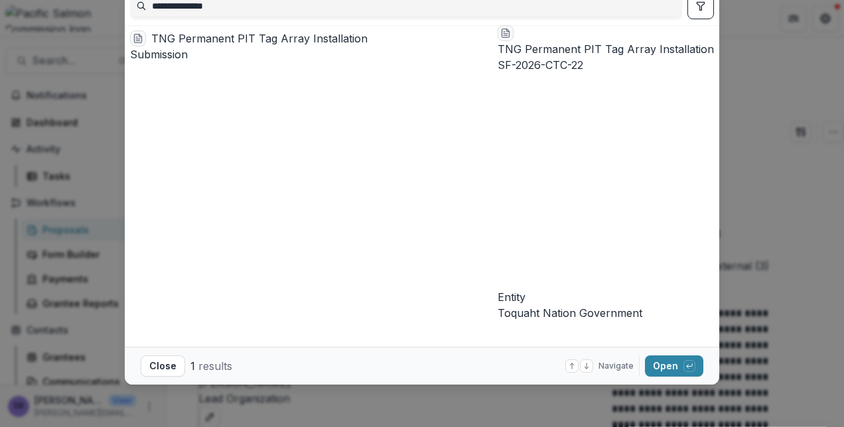
click at [273, 46] on div "TNG Permanent PIT Tag Array Installation" at bounding box center [321, 39] width 341 height 16
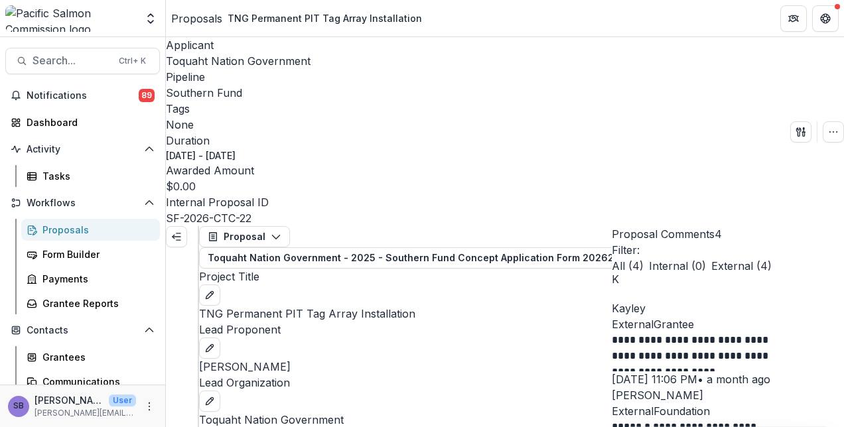
scroll to position [2038, 0]
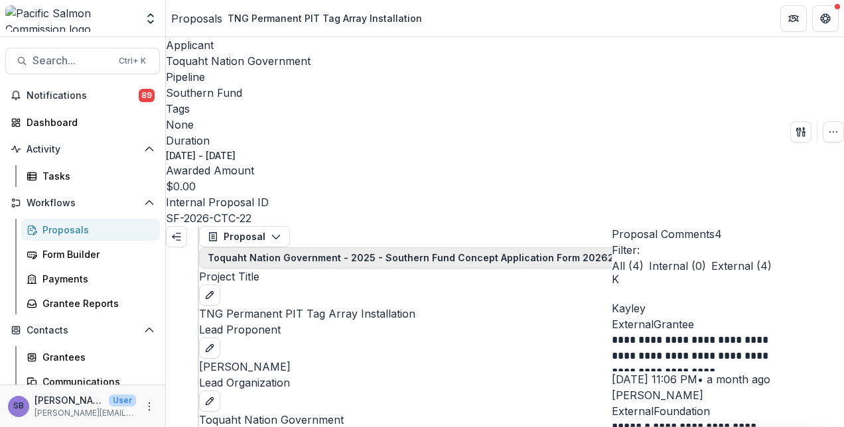
click at [449, 248] on button "Toquaht Nation Government - 2025 - Southern Fund Concept Application Form 2026 2" at bounding box center [418, 258] width 439 height 21
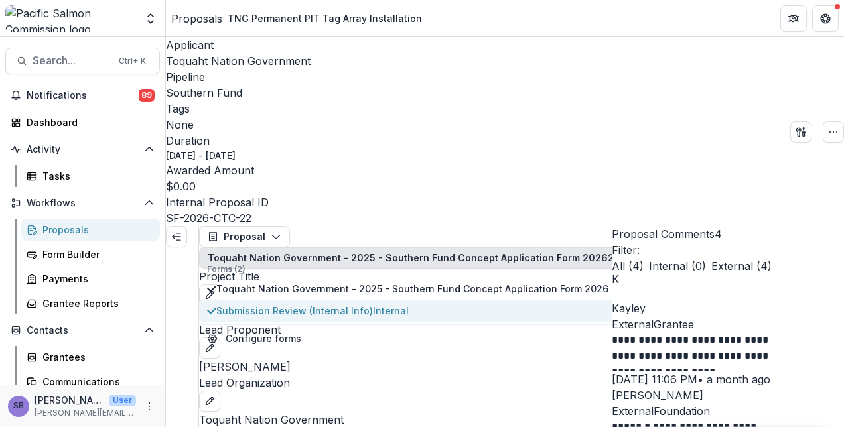
click at [429, 304] on span "Submission Review (Internal Info) Internal" at bounding box center [412, 311] width 392 height 14
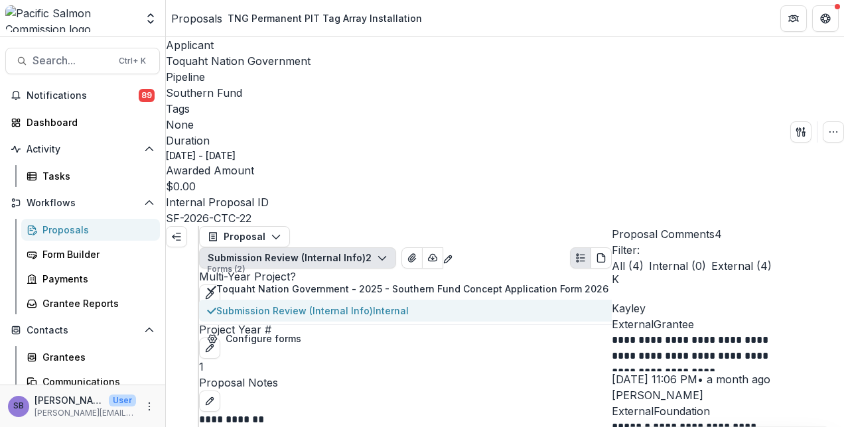
scroll to position [0, 0]
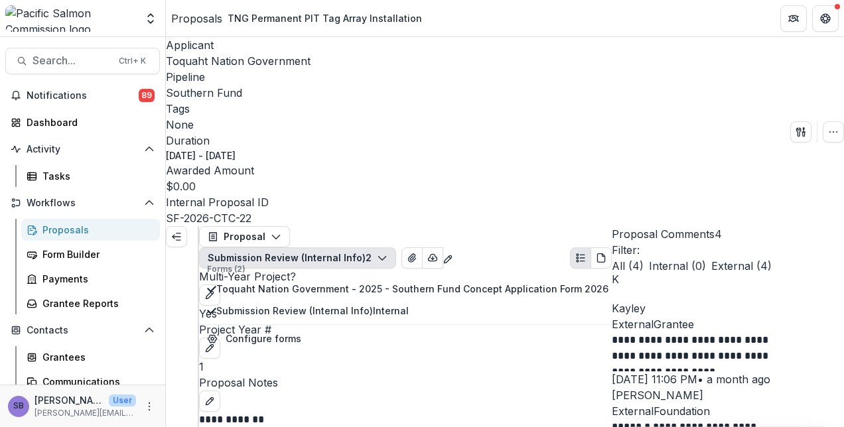
click at [343, 375] on div "Proposal Notes" at bounding box center [405, 393] width 413 height 37
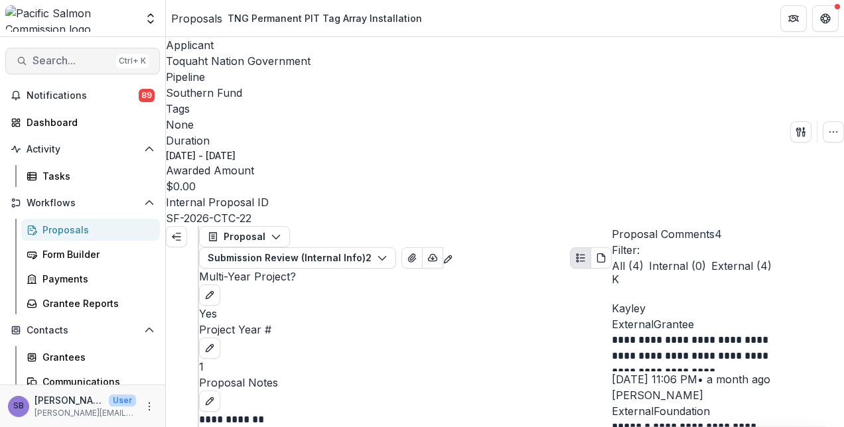
click at [88, 50] on button "Search... Ctrl + K" at bounding box center [82, 61] width 155 height 27
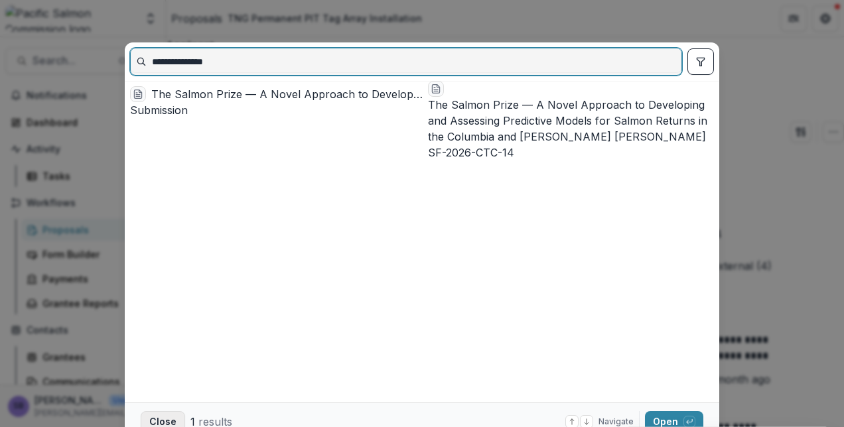
type input "**********"
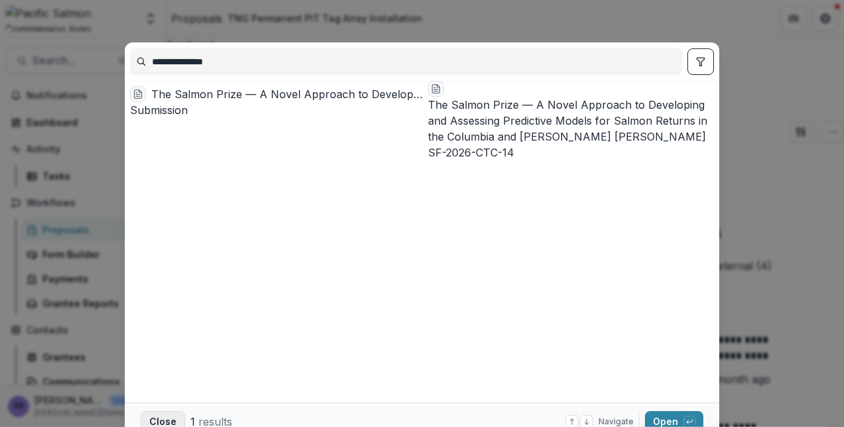
click at [175, 420] on button "Close" at bounding box center [163, 421] width 44 height 21
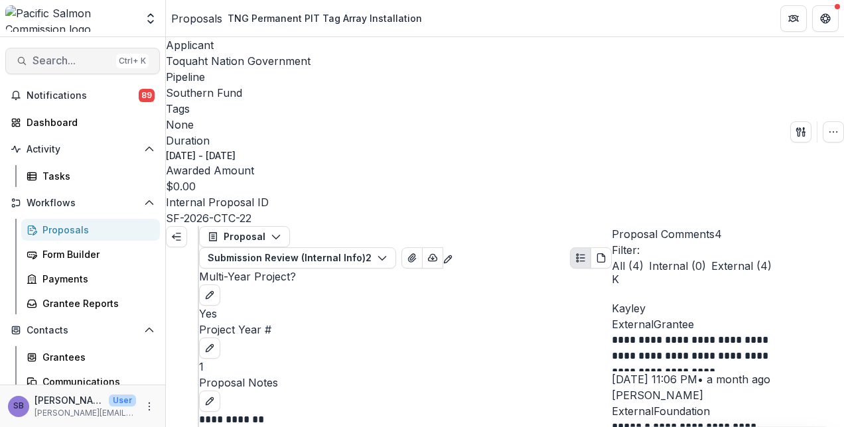
click at [48, 56] on span "Search..." at bounding box center [72, 60] width 78 height 13
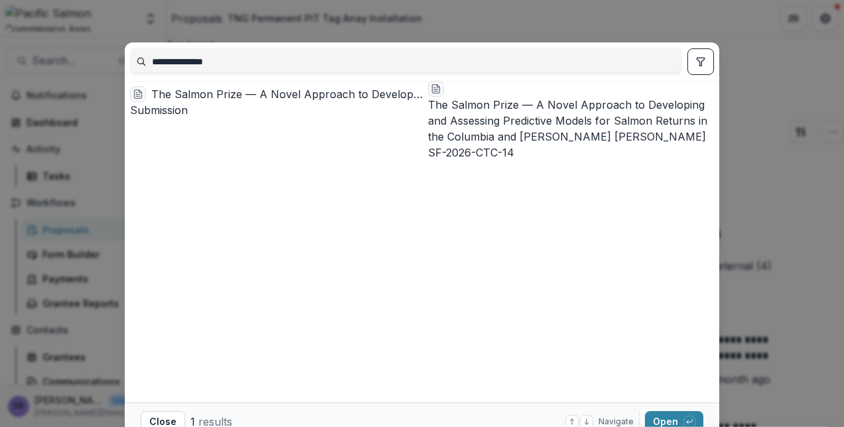
drag, startPoint x: 253, startPoint y: 64, endPoint x: 128, endPoint y: 56, distance: 125.0
click at [131, 56] on input "**********" at bounding box center [406, 61] width 551 height 21
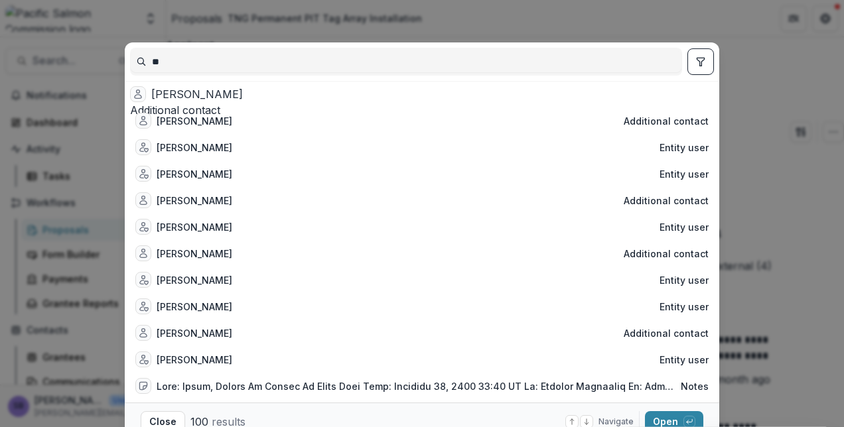
type input "*"
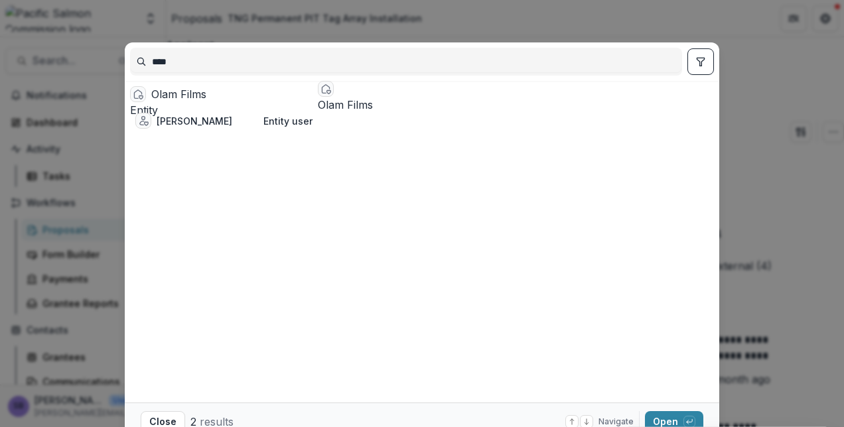
type input "****"
click at [193, 102] on div "Olam Films" at bounding box center [231, 94] width 161 height 16
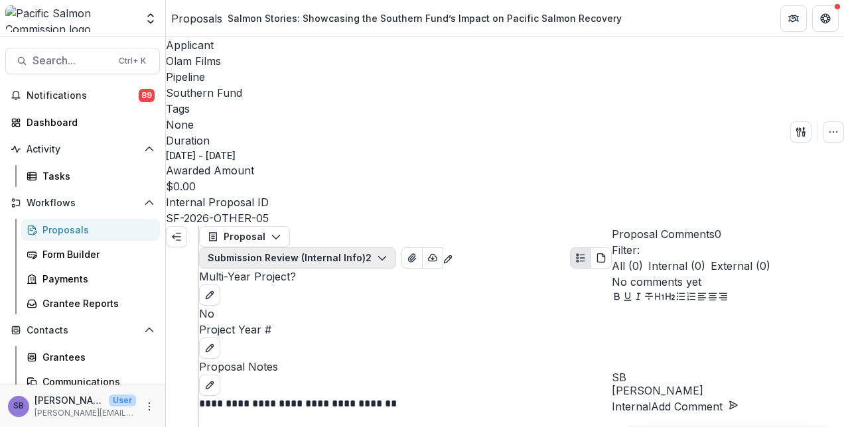
click at [355, 248] on button "Submission Review (Internal Info) 2" at bounding box center [297, 258] width 197 height 21
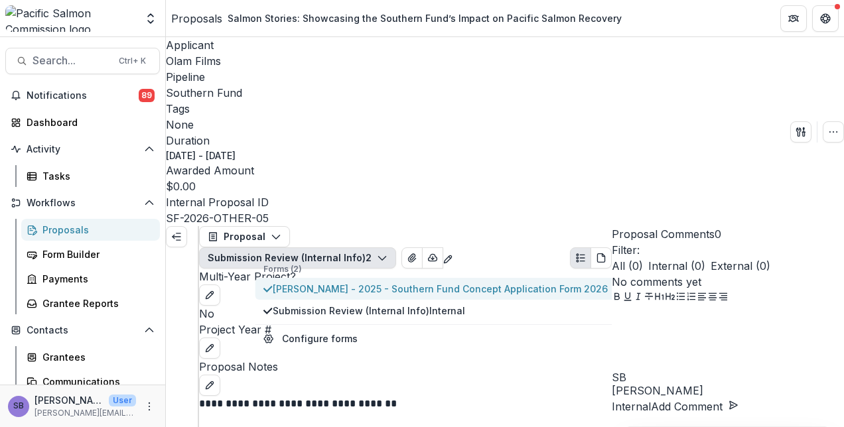
click at [354, 282] on span "Benjamin Hazel - 2025 - Southern Fund Concept Application Form 2026" at bounding box center [440, 289] width 335 height 14
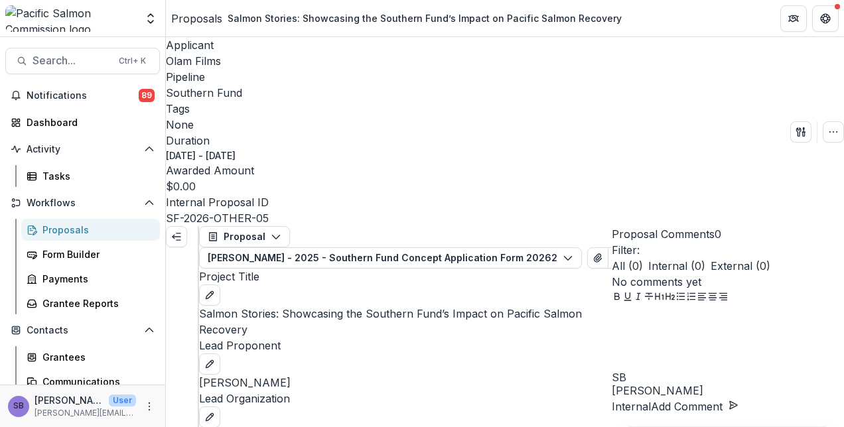
scroll to position [2477, 0]
click at [86, 69] on button "Search... Ctrl + K" at bounding box center [82, 61] width 155 height 27
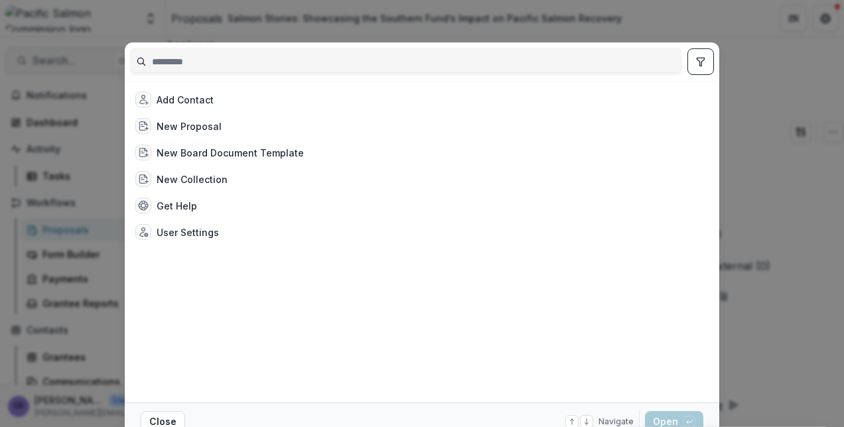
type input "*"
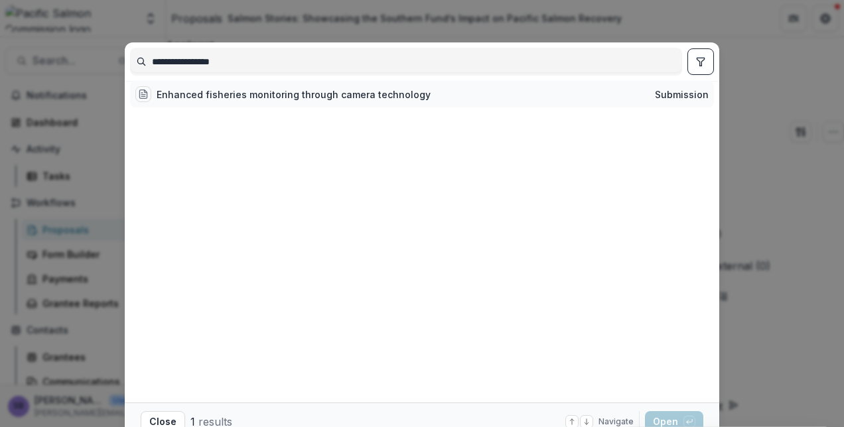
type input "**********"
click at [244, 102] on div "Enhanced fisheries monitoring through camera technology" at bounding box center [294, 95] width 274 height 14
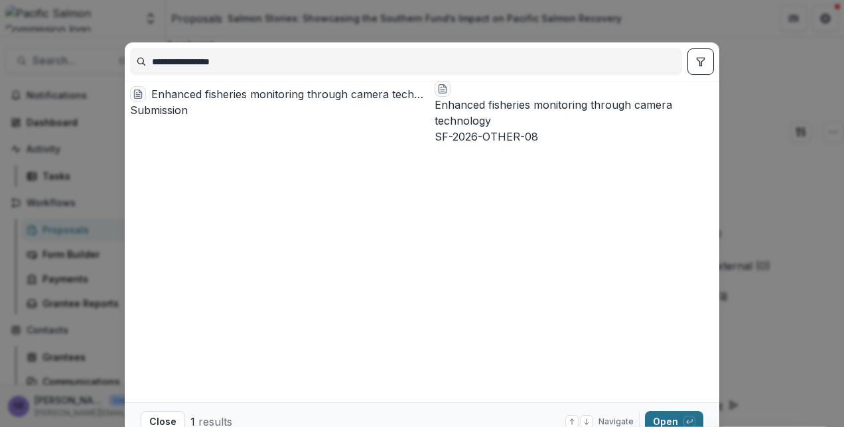
click at [666, 415] on button "Open with enter key" at bounding box center [674, 421] width 58 height 21
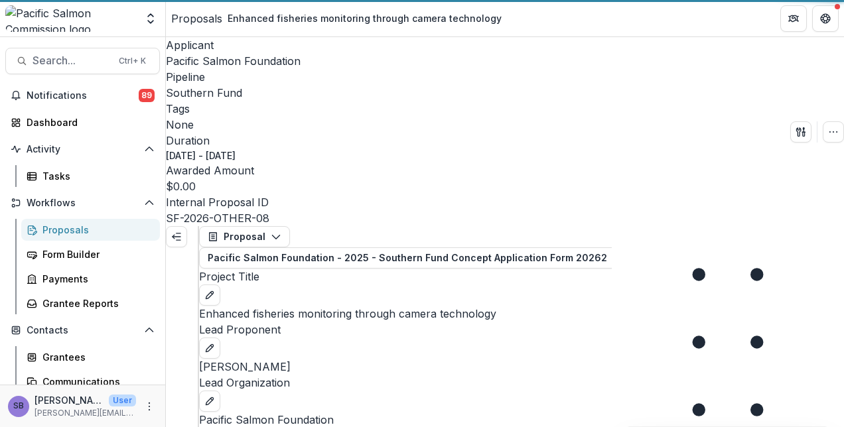
scroll to position [1170, 0]
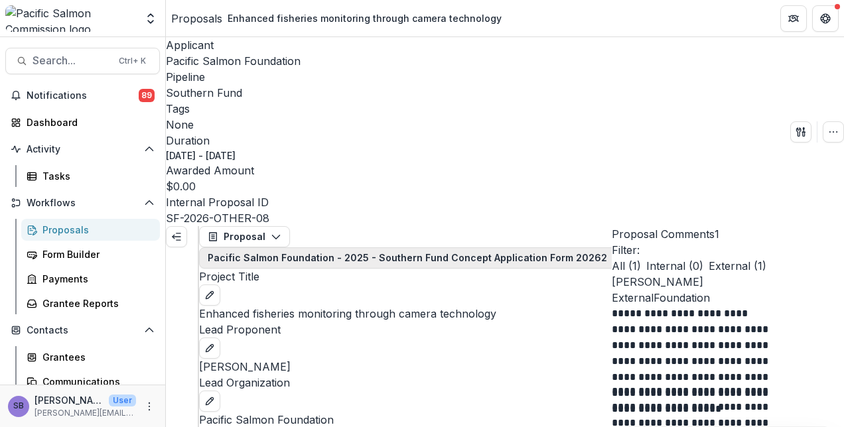
click at [381, 248] on button "Pacific Salmon Foundation - 2025 - Southern Fund Concept Application Form 2026 2" at bounding box center [415, 258] width 433 height 21
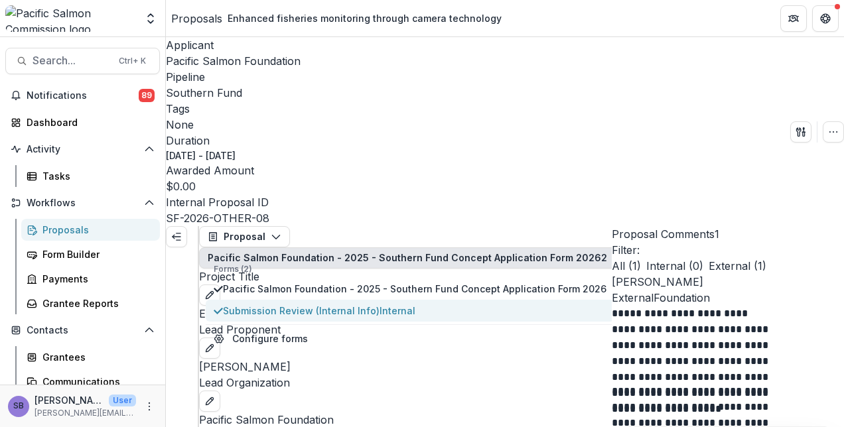
click at [366, 304] on span "Submission Review (Internal Info) Internal" at bounding box center [415, 311] width 384 height 14
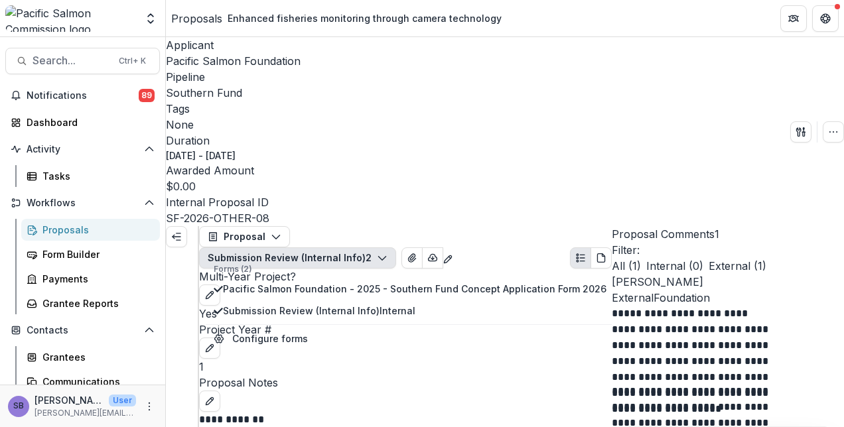
click at [368, 248] on button "Submission Review (Internal Info) 2" at bounding box center [297, 258] width 197 height 21
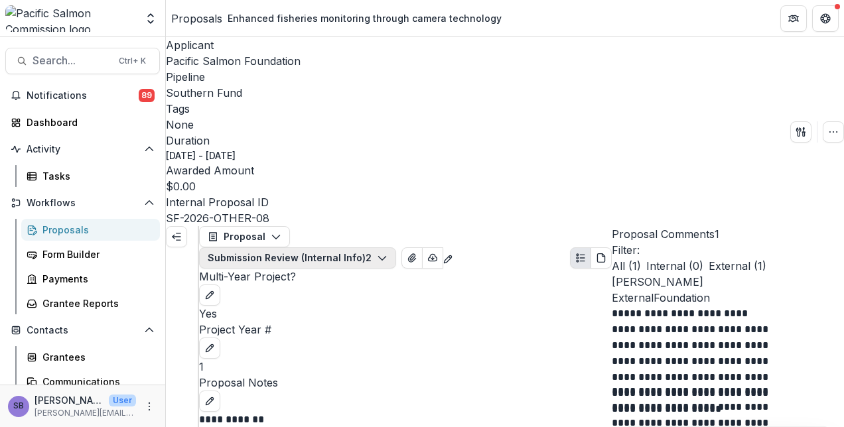
click at [367, 248] on button "Submission Review (Internal Info) 2" at bounding box center [297, 258] width 197 height 21
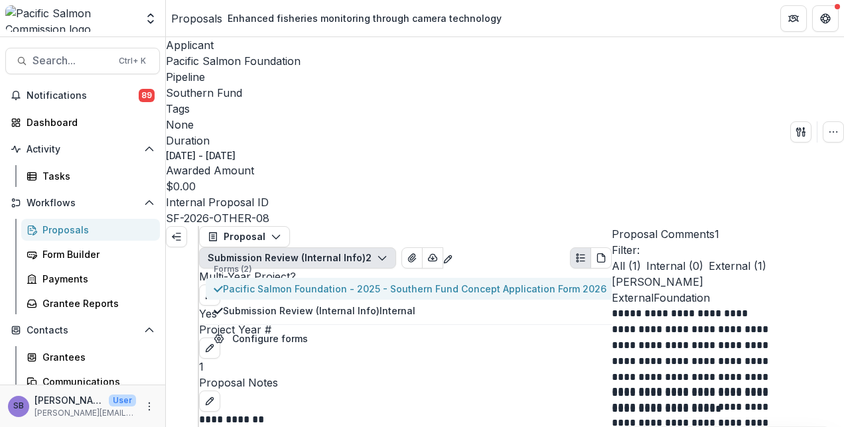
click at [361, 282] on span "Pacific Salmon Foundation - 2025 - Southern Fund Concept Application Form 2026" at bounding box center [415, 289] width 384 height 14
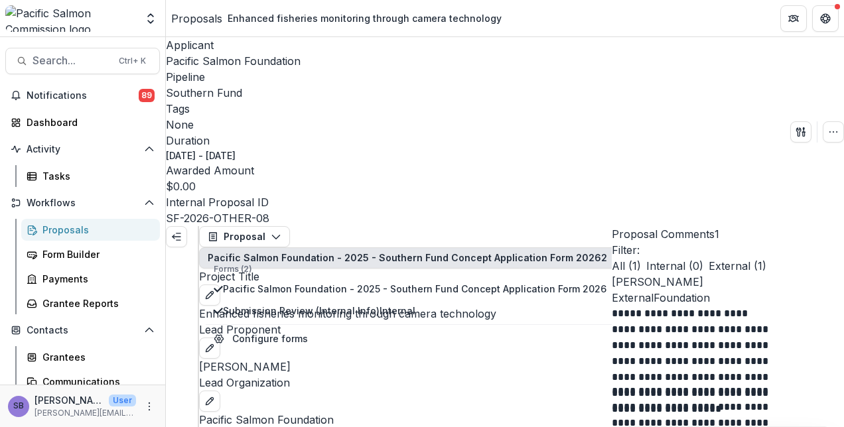
scroll to position [2667, 0]
click at [80, 58] on span "Search..." at bounding box center [72, 60] width 78 height 13
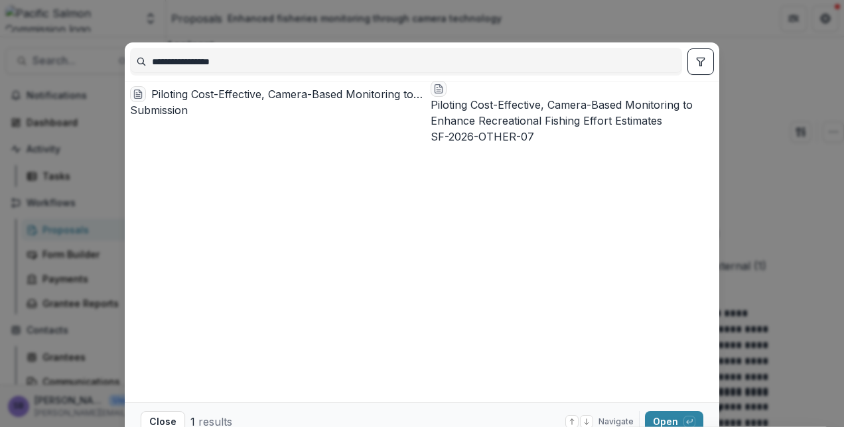
type input "**********"
click at [285, 98] on div "Piloting Cost-Effective, Camera-Based Monitoring to Enhance Recreational Fishin…" at bounding box center [288, 94] width 274 height 16
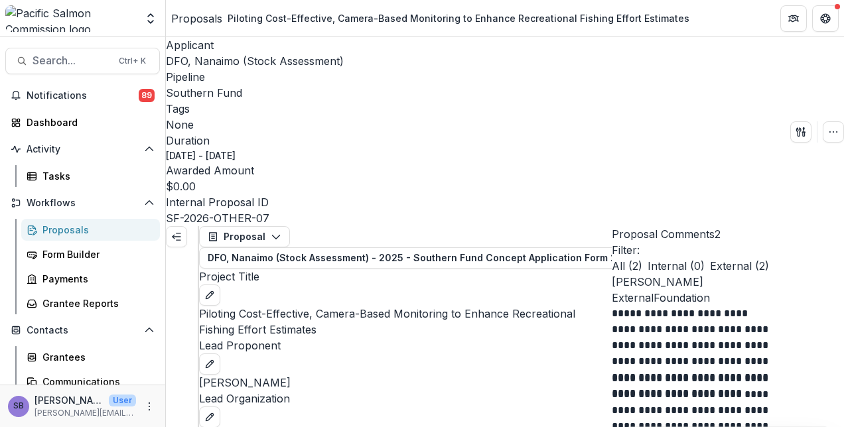
scroll to position [928, 0]
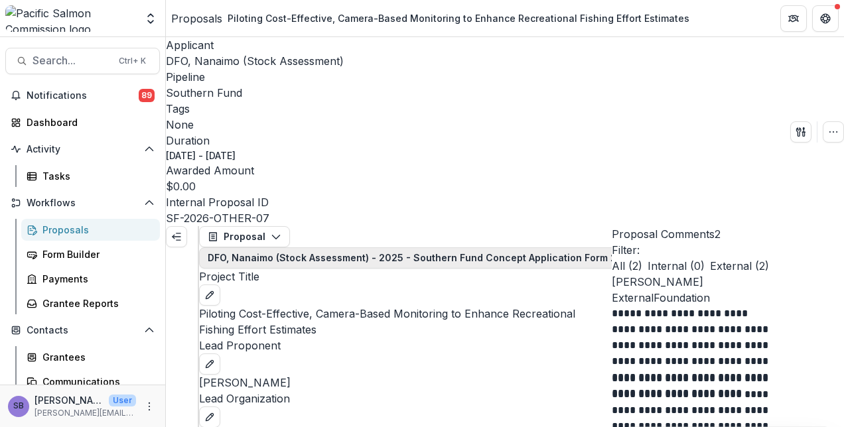
click at [419, 248] on button "DFO, Nanaimo (Stock Assessment) - 2025 - Southern Fund Concept Application Form…" at bounding box center [432, 258] width 467 height 21
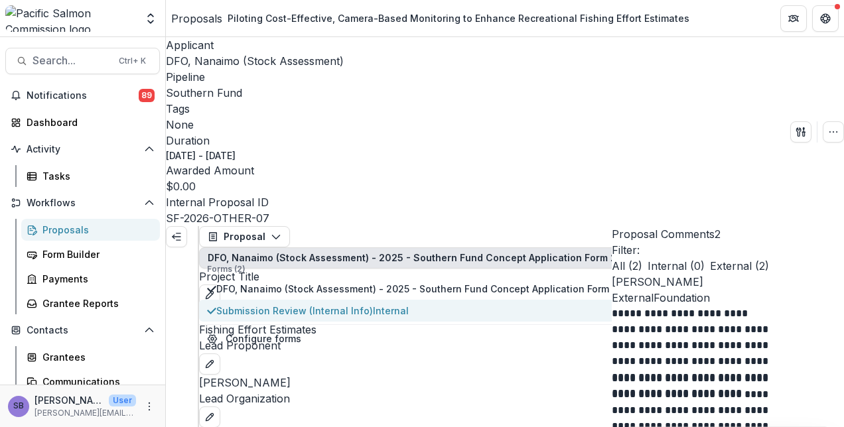
click at [348, 304] on span "Submission Review (Internal Info) Internal" at bounding box center [425, 311] width 419 height 14
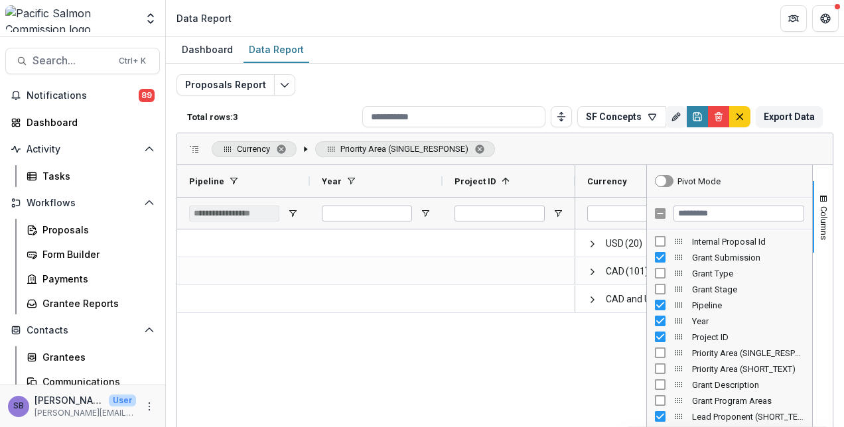
click at [64, 60] on span "Search..." at bounding box center [72, 60] width 78 height 13
click at [106, 427] on input "**********" at bounding box center [53, 435] width 106 height 16
type input "**********"
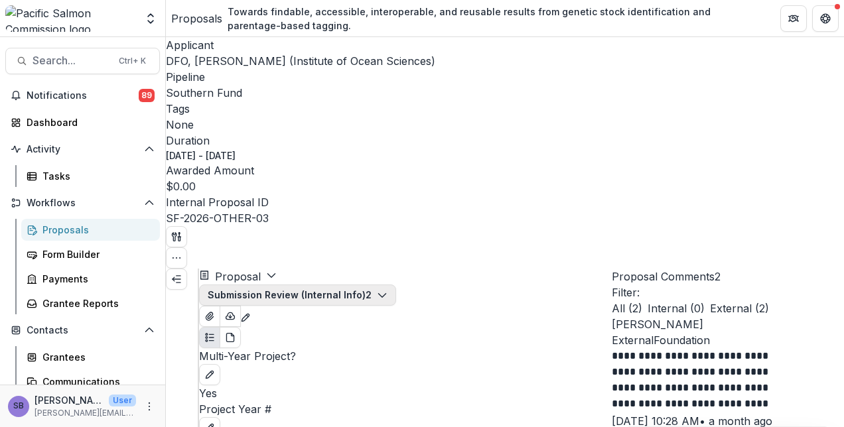
click at [396, 285] on button "Submission Review (Internal Info) 2" at bounding box center [297, 295] width 197 height 21
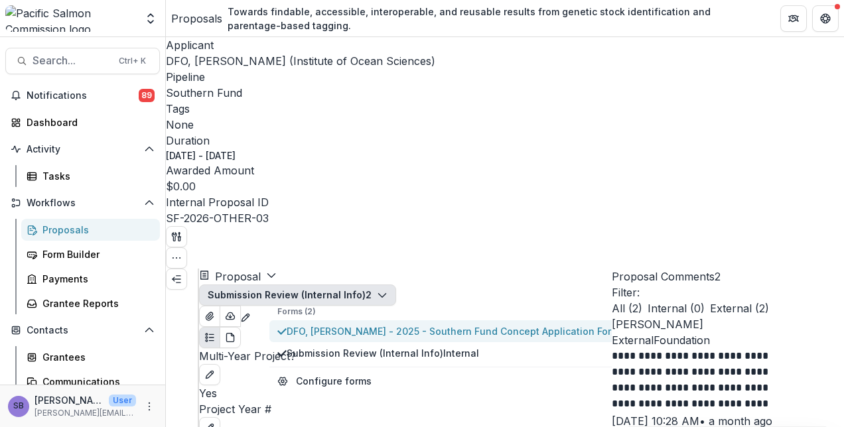
click at [386, 324] on span "DFO, [PERSON_NAME] - 2025 - Southern Fund Concept Application Form 2026" at bounding box center [466, 331] width 359 height 14
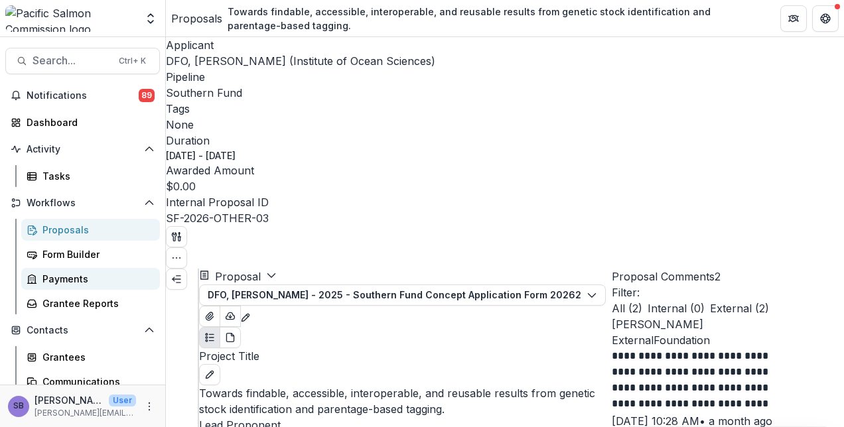
scroll to position [86, 0]
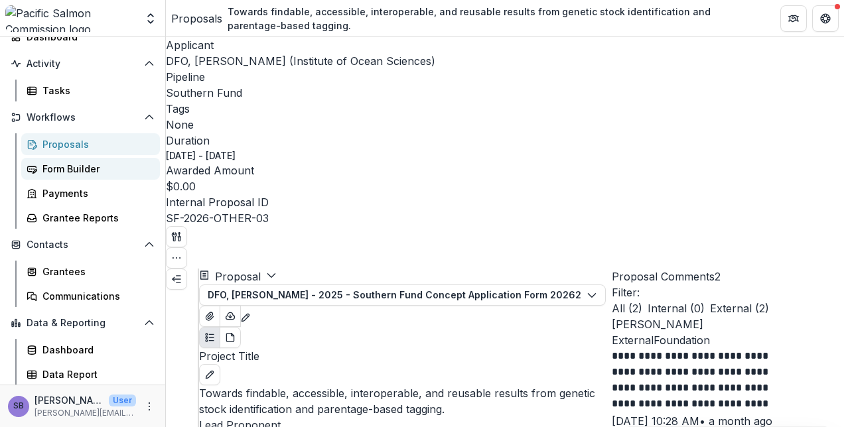
click at [77, 169] on div "Form Builder" at bounding box center [95, 169] width 107 height 14
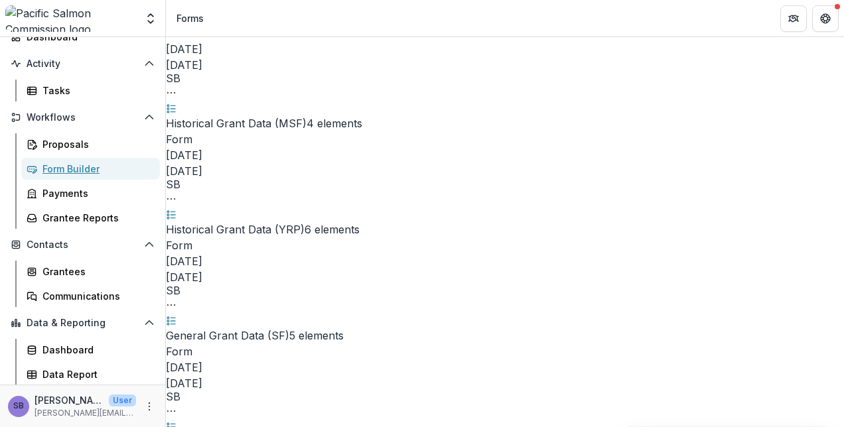
scroll to position [177, 0]
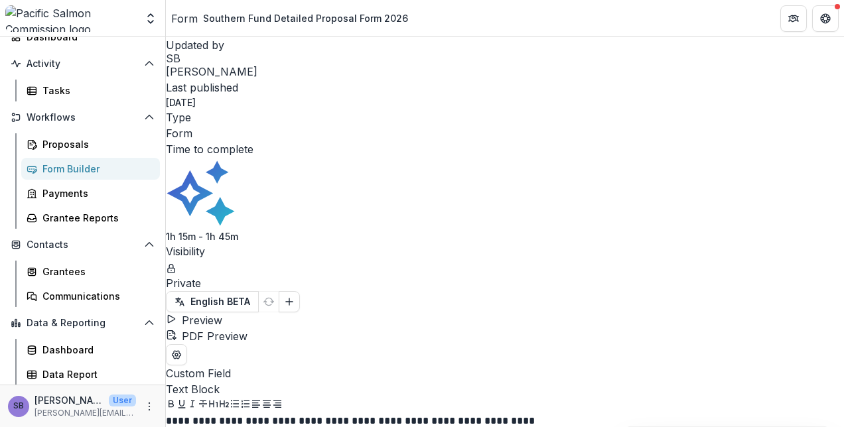
click at [222, 313] on button "Preview" at bounding box center [194, 321] width 56 height 16
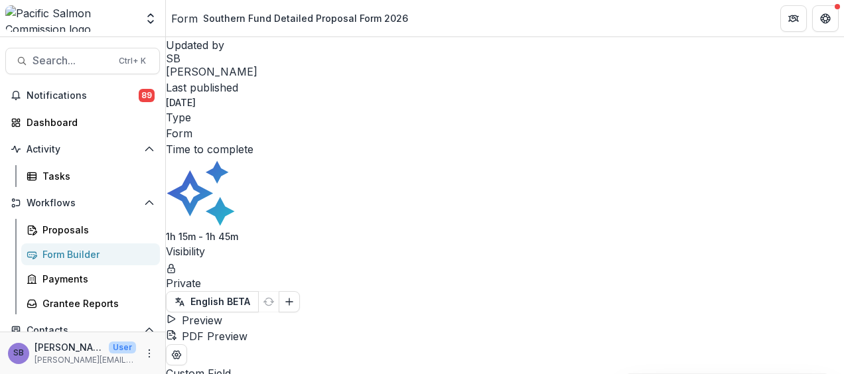
scroll to position [707, 0]
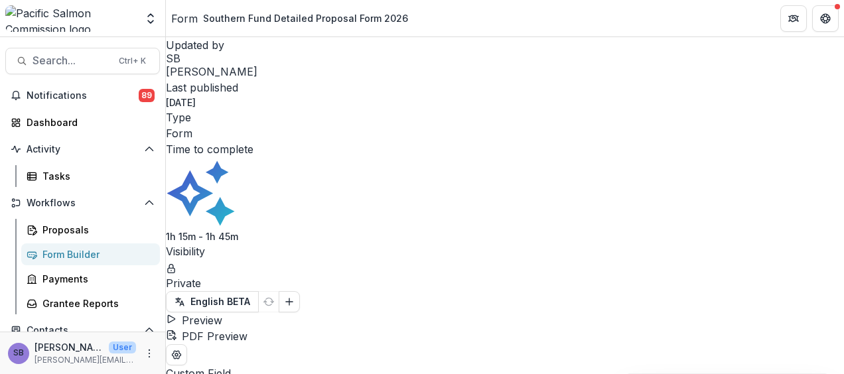
scroll to position [3933, 0]
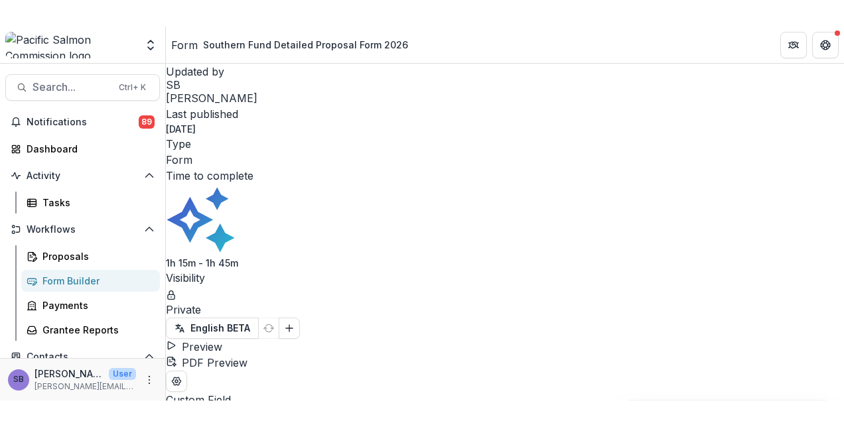
scroll to position [0, 0]
